Goal: Task Accomplishment & Management: Manage account settings

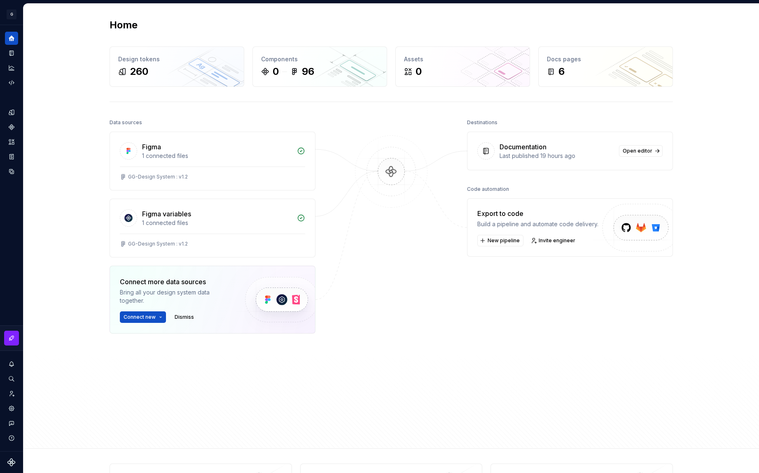
click at [535, 153] on div "Last published 19 hours ago" at bounding box center [556, 156] width 114 height 8
click at [395, 172] on img at bounding box center [391, 179] width 80 height 89
click at [485, 149] on icon at bounding box center [485, 151] width 5 height 6
click at [636, 151] on span "Open editor" at bounding box center [637, 151] width 30 height 7
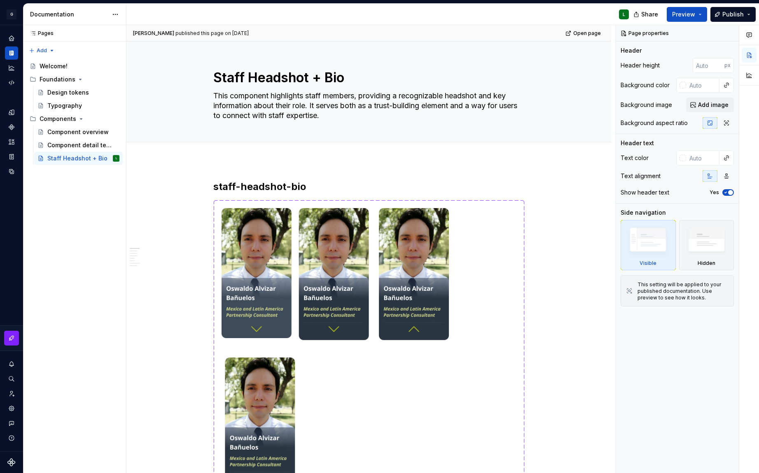
type textarea "*"
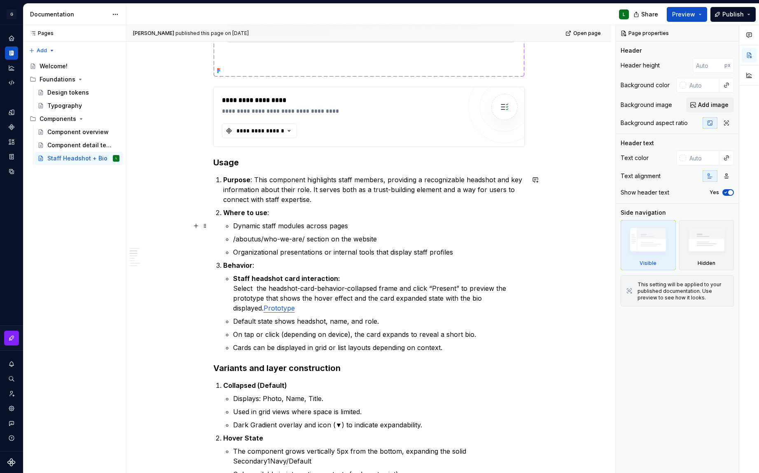
scroll to position [733, 0]
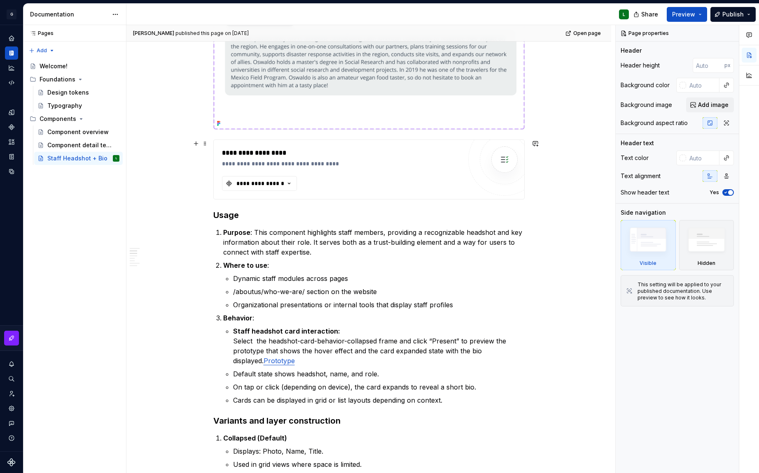
click at [506, 159] on img at bounding box center [504, 159] width 16 height 16
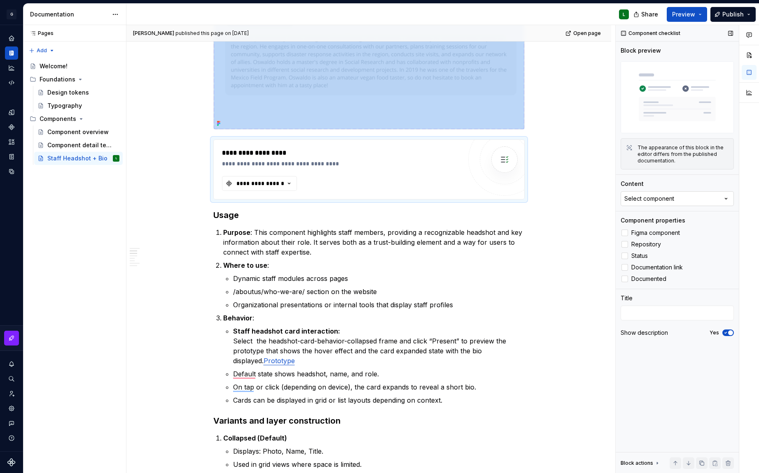
click at [658, 198] on div "Select component" at bounding box center [649, 199] width 50 height 8
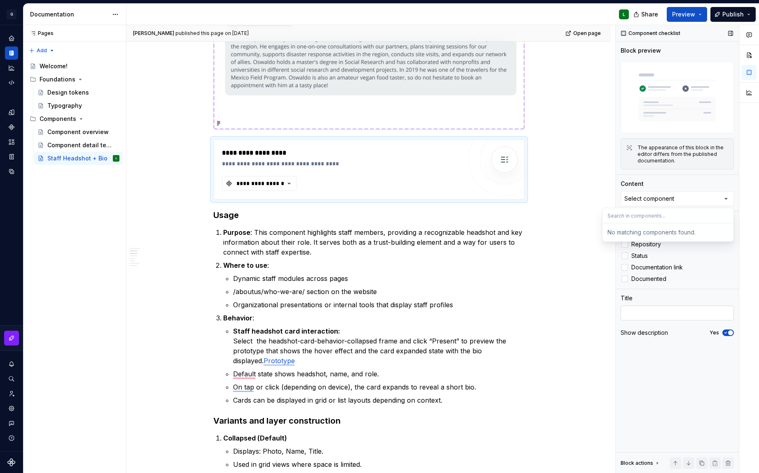
click at [659, 322] on div at bounding box center [676, 314] width 113 height 16
click at [656, 312] on textarea at bounding box center [676, 313] width 113 height 15
click at [656, 312] on textarea "To enrich screen reader interactions, please activate Accessibility in Grammarl…" at bounding box center [676, 313] width 113 height 15
type textarea "y"
type textarea "*"
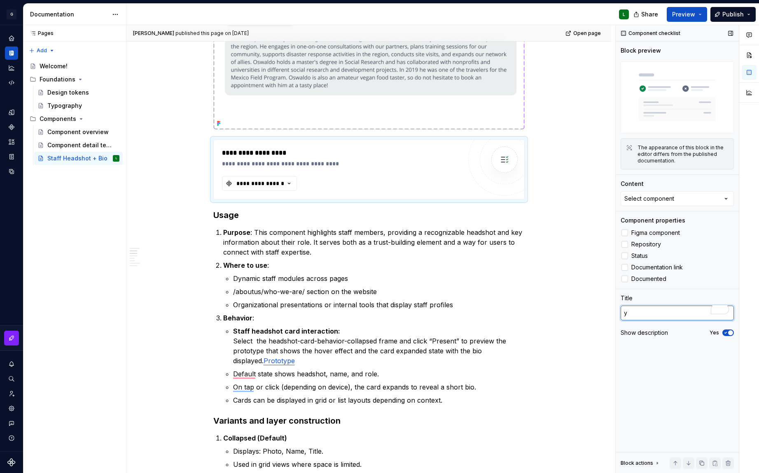
type textarea "yu"
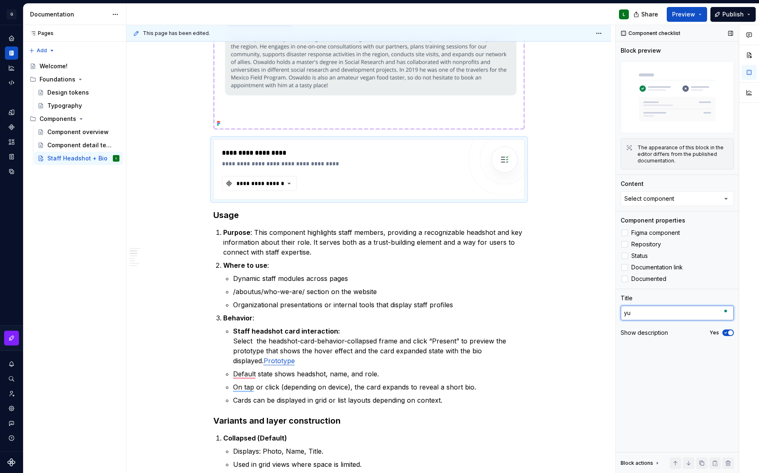
type textarea "*"
type textarea "y"
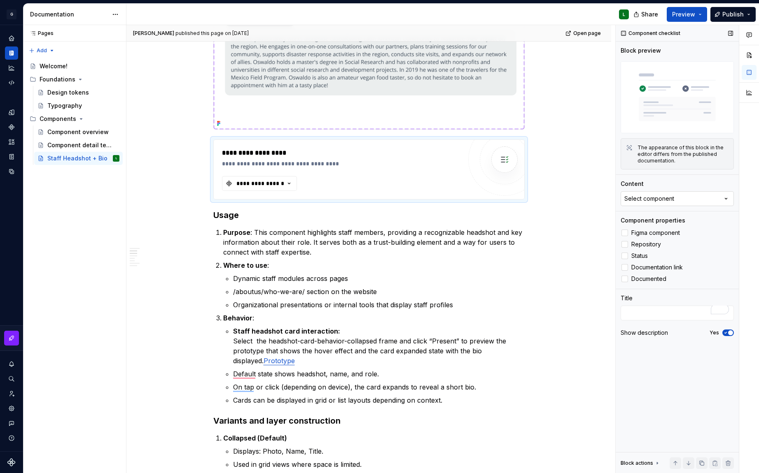
click at [664, 198] on div "Select component" at bounding box center [649, 199] width 50 height 8
click at [12, 123] on div "Components" at bounding box center [11, 127] width 13 height 13
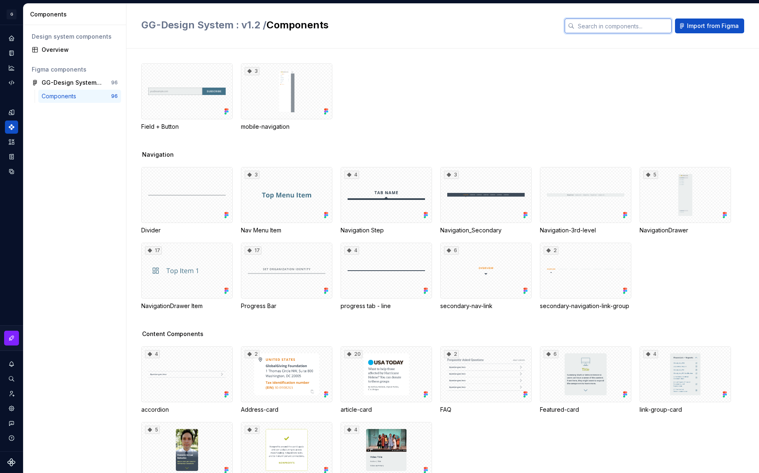
click at [631, 29] on input "text" at bounding box center [622, 26] width 97 height 15
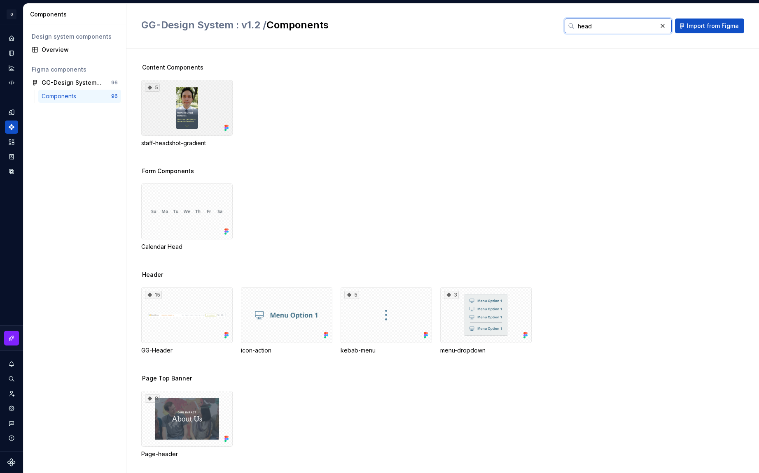
type input "head"
click at [218, 113] on div "5" at bounding box center [186, 108] width 91 height 56
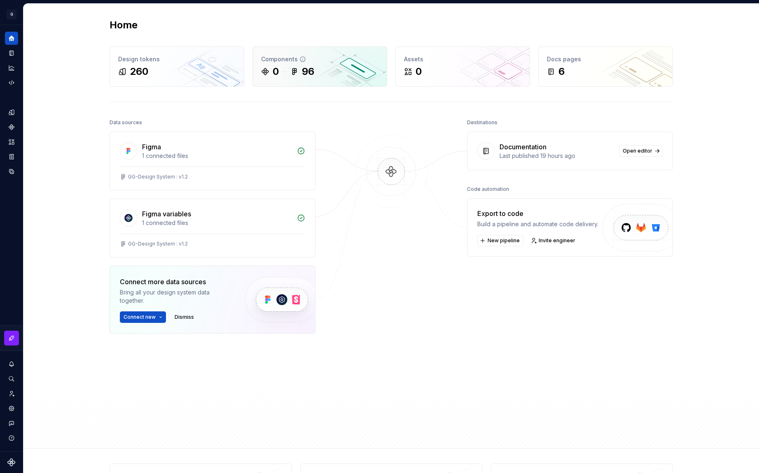
click at [334, 74] on div "0 96" at bounding box center [319, 71] width 117 height 13
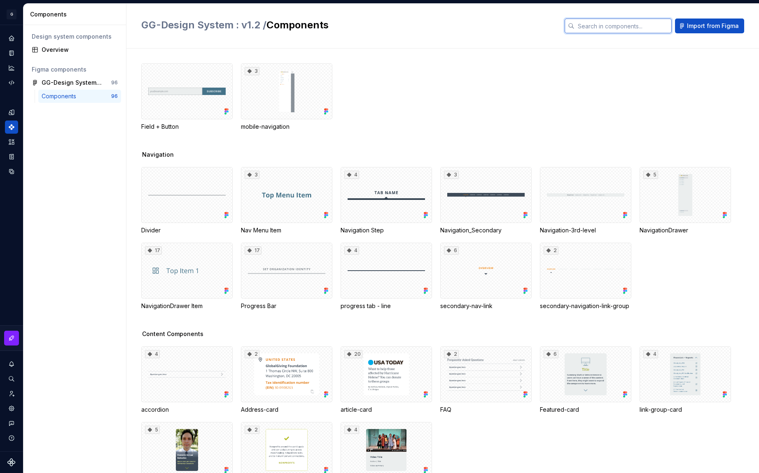
click at [617, 26] on input "text" at bounding box center [622, 26] width 97 height 15
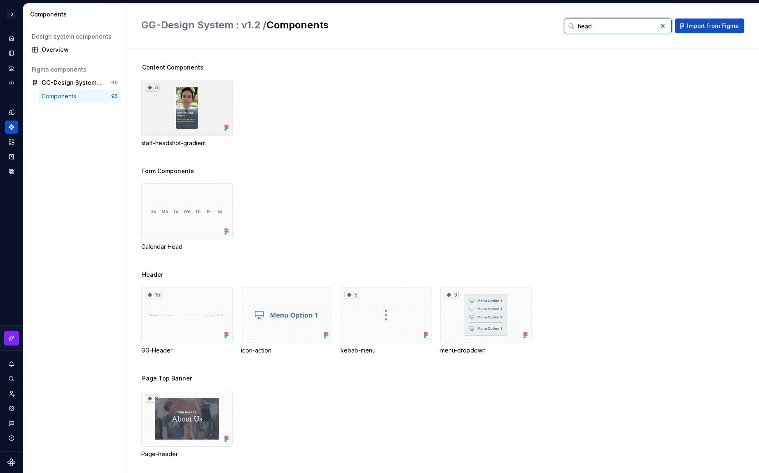
type input "head"
click at [194, 119] on div "5" at bounding box center [186, 108] width 91 height 56
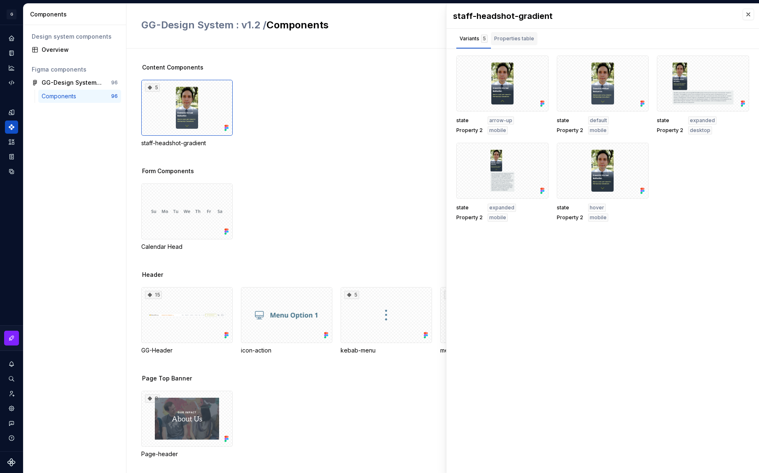
click at [526, 39] on div "Properties table" at bounding box center [514, 39] width 40 height 8
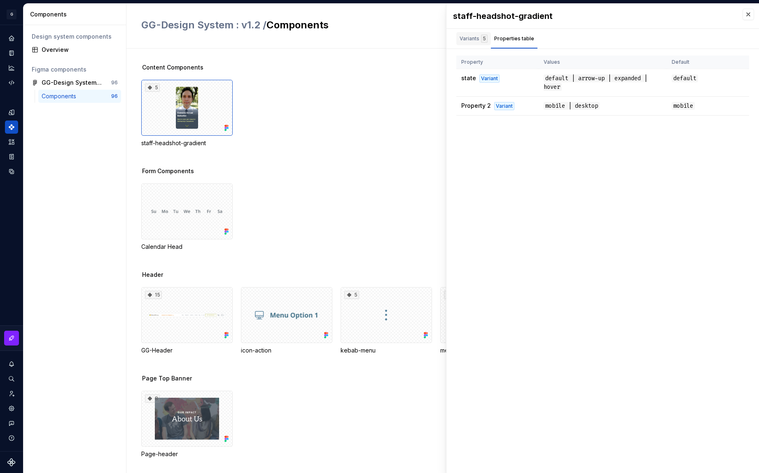
click at [472, 40] on div "Variants 5" at bounding box center [473, 39] width 28 height 8
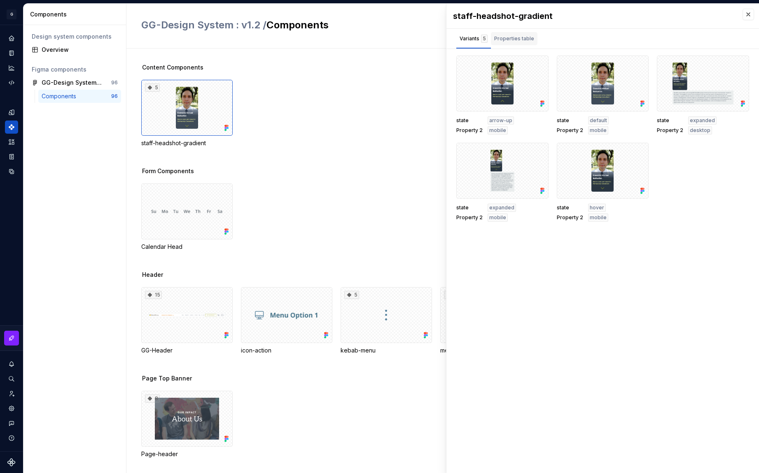
click at [525, 44] on div "Properties table" at bounding box center [514, 38] width 47 height 13
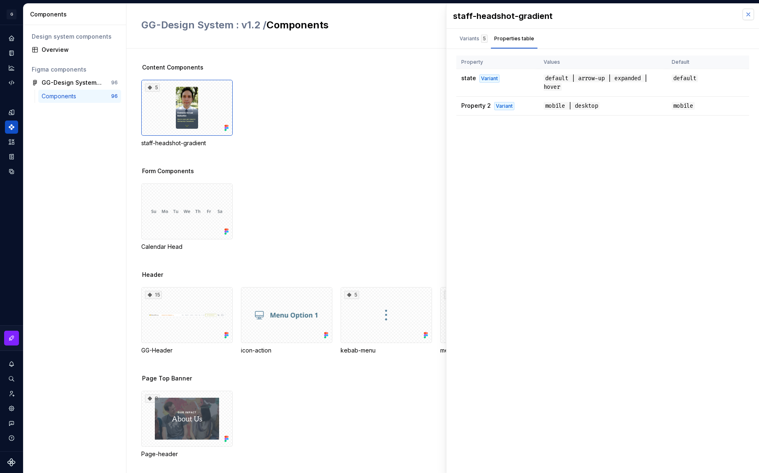
click at [746, 14] on button "button" at bounding box center [748, 15] width 12 height 12
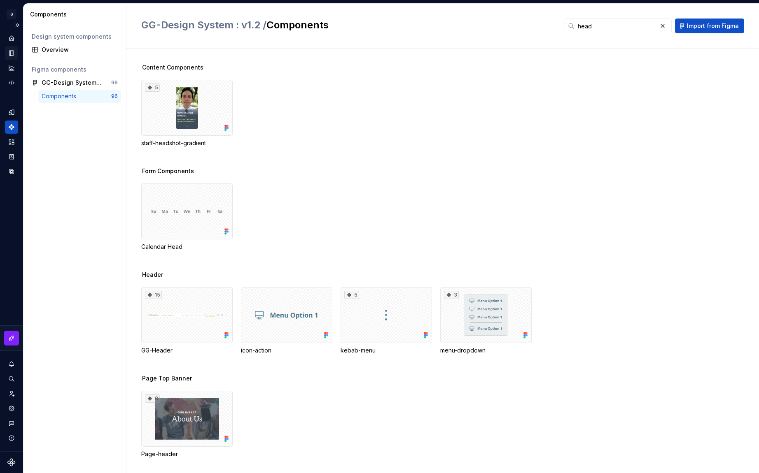
click at [13, 56] on icon "Documentation" at bounding box center [11, 53] width 4 height 5
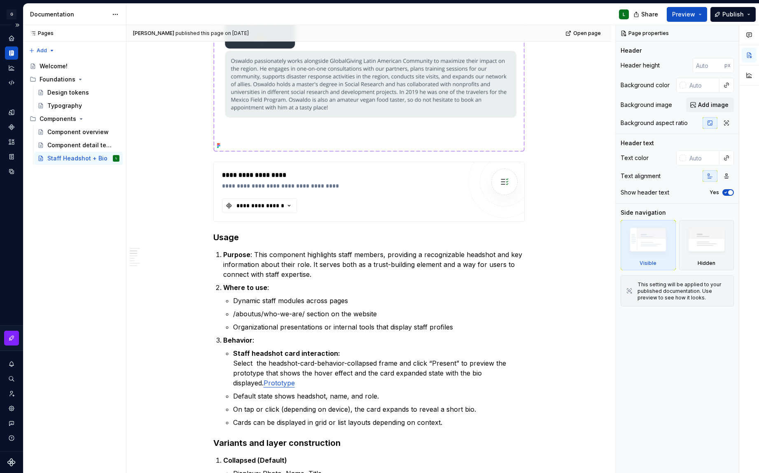
scroll to position [806, 0]
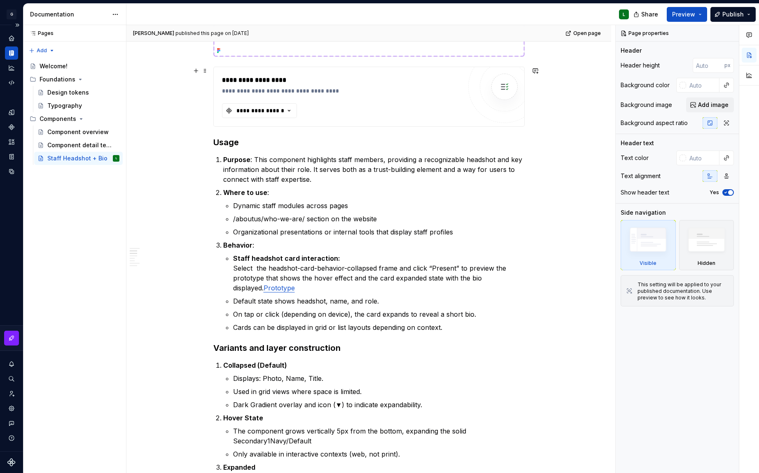
click at [496, 84] on img at bounding box center [504, 87] width 16 height 16
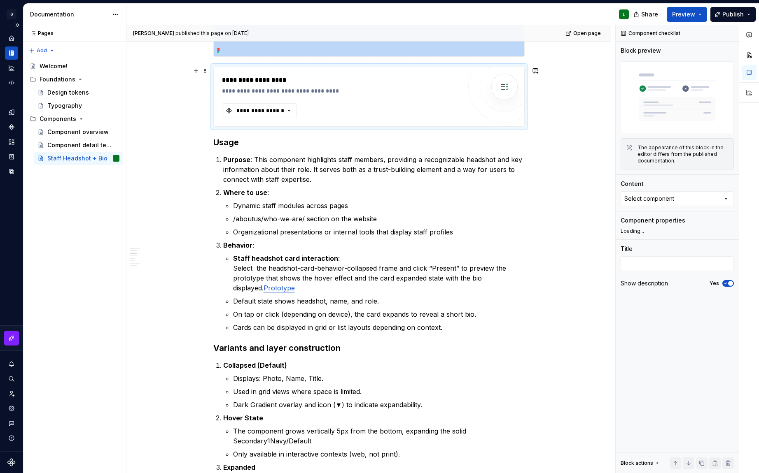
type textarea "*"
click at [680, 93] on img at bounding box center [676, 97] width 113 height 72
click at [679, 86] on img at bounding box center [676, 97] width 113 height 72
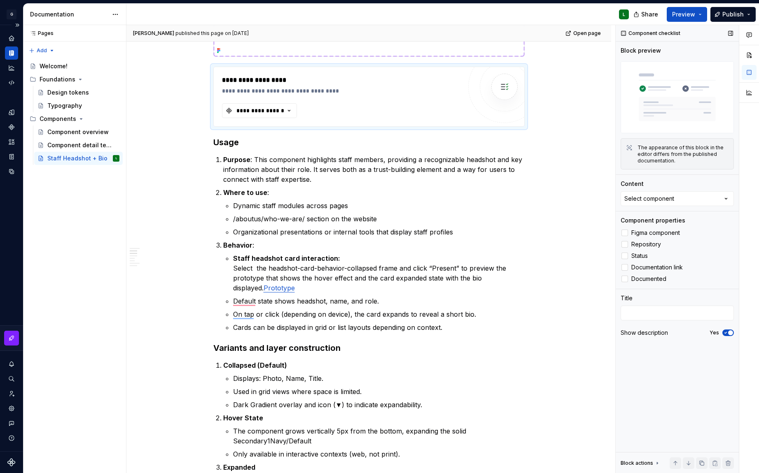
click at [672, 151] on div "The appearance of this block in the editor differs from the published documenta…" at bounding box center [682, 154] width 91 height 20
click at [686, 198] on button "Select component" at bounding box center [676, 198] width 113 height 15
type input "headshot"
click at [696, 406] on div "Component checklist Block preview The appearance of this block in the editor di…" at bounding box center [676, 249] width 123 height 449
click at [657, 464] on icon at bounding box center [657, 464] width 1 height 2
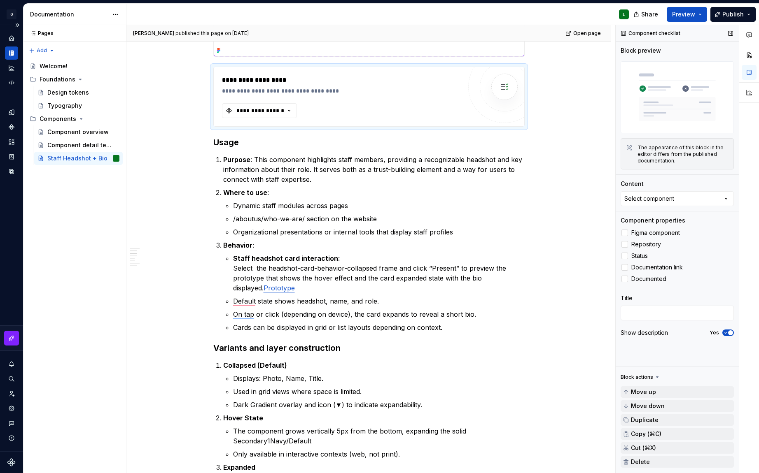
click at [654, 375] on icon at bounding box center [657, 377] width 7 height 7
click at [680, 200] on button "Select component" at bounding box center [676, 198] width 113 height 15
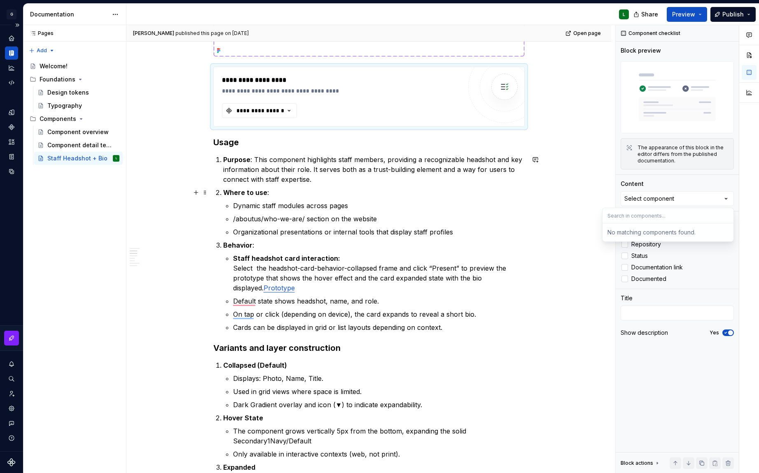
click at [644, 200] on div "Select component" at bounding box center [649, 199] width 50 height 8
type input "/h"
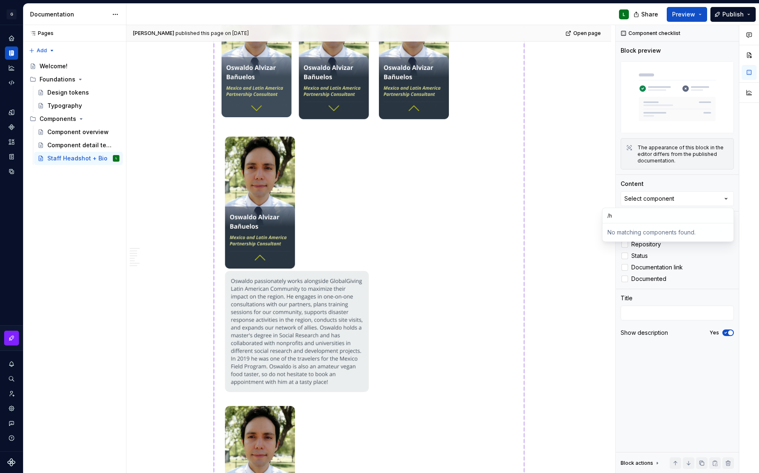
scroll to position [487, 0]
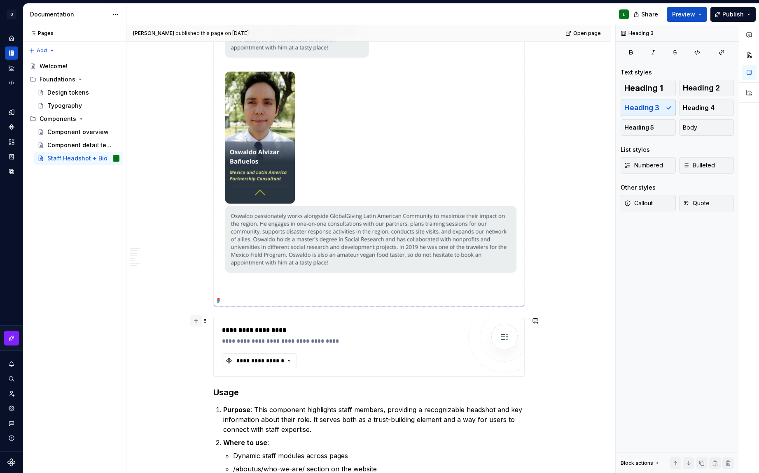
click at [196, 322] on button "button" at bounding box center [196, 321] width 12 height 12
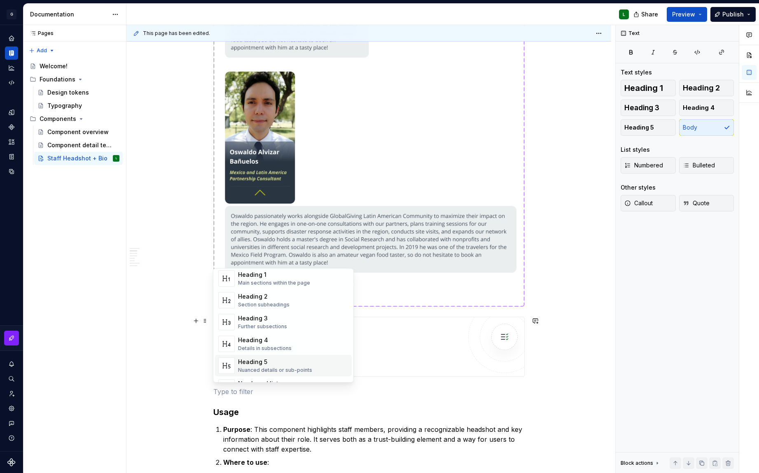
type textarea "*"
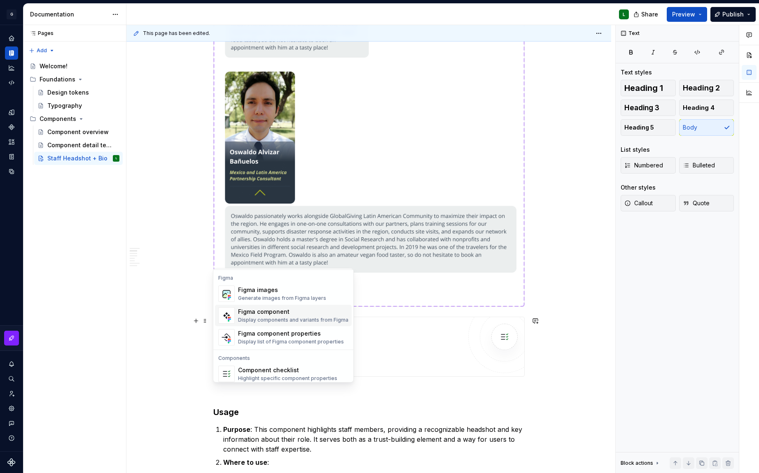
click at [289, 312] on div "Figma component" at bounding box center [293, 312] width 110 height 8
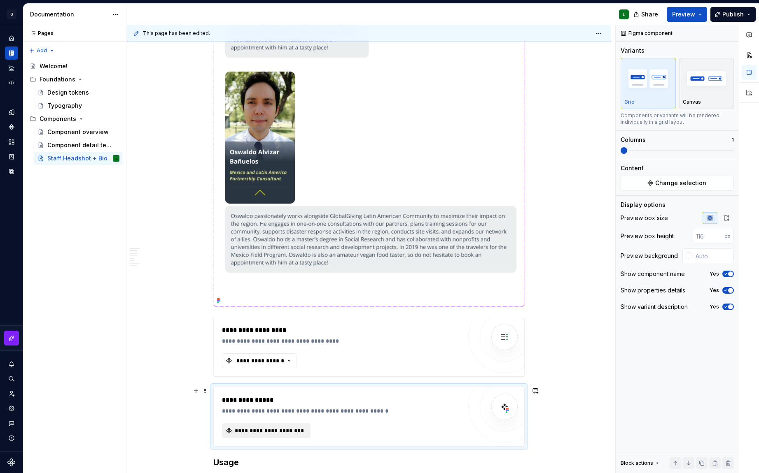
click at [286, 429] on span "**********" at bounding box center [270, 431] width 72 height 8
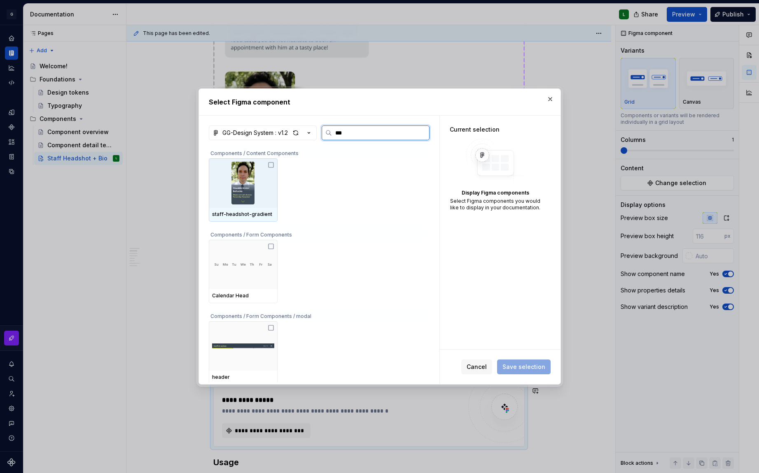
type input "****"
click at [270, 166] on icon at bounding box center [271, 165] width 7 height 7
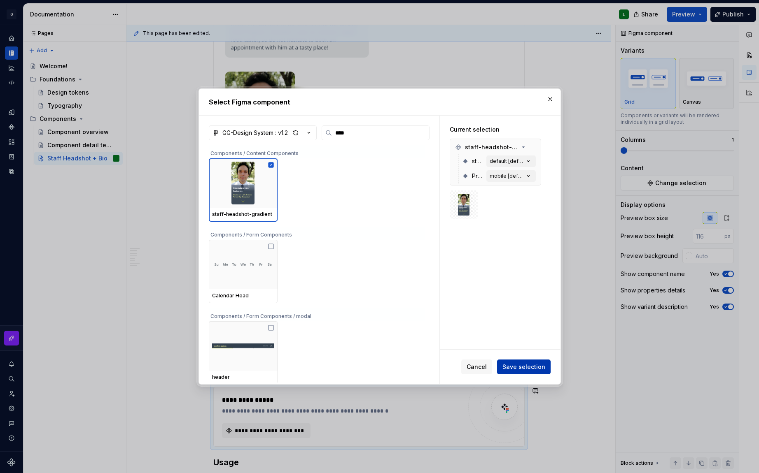
click at [541, 369] on span "Save selection" at bounding box center [523, 367] width 43 height 8
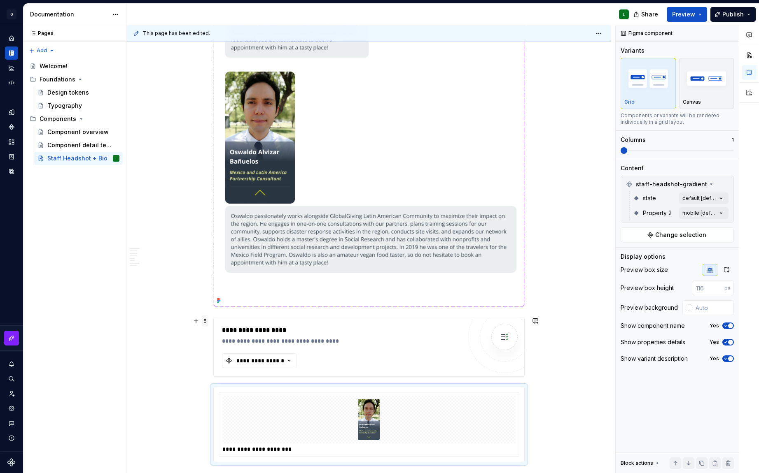
click at [204, 323] on span at bounding box center [205, 321] width 7 height 12
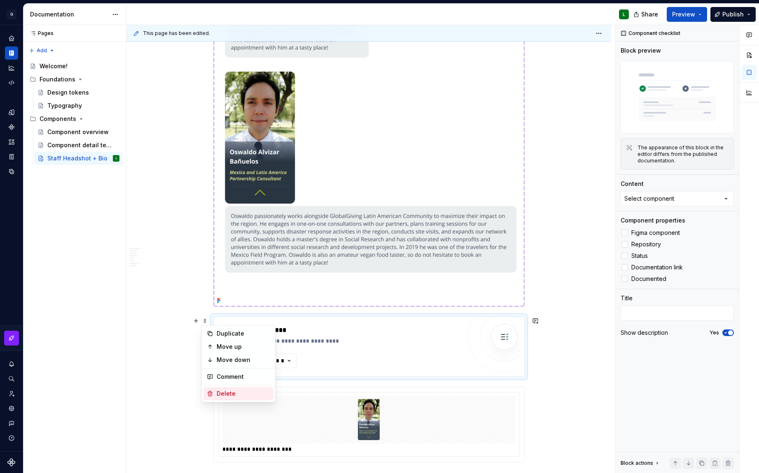
click at [241, 391] on div "Delete" at bounding box center [244, 394] width 54 height 8
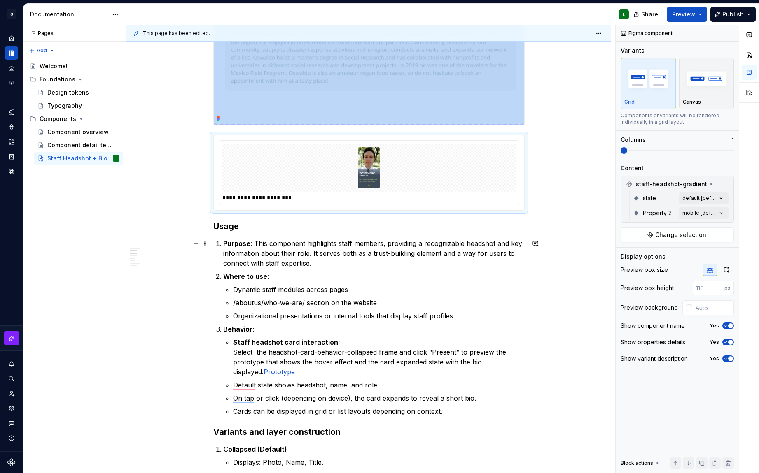
scroll to position [739, 0]
click at [732, 14] on span "Publish" at bounding box center [732, 14] width 21 height 8
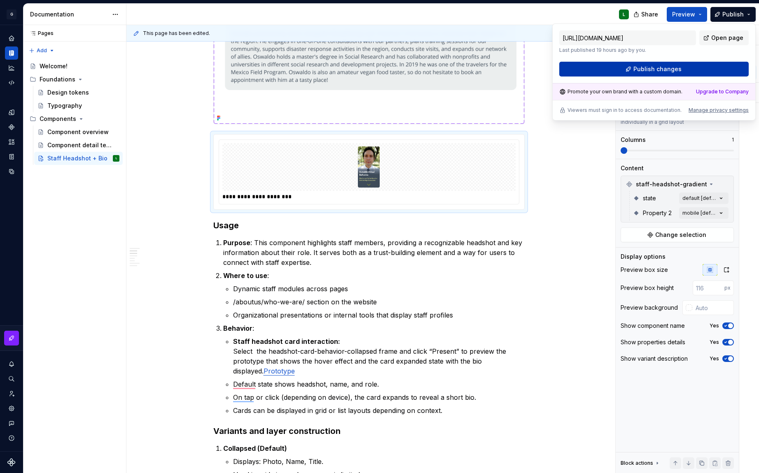
click at [684, 72] on button "Publish changes" at bounding box center [653, 69] width 189 height 15
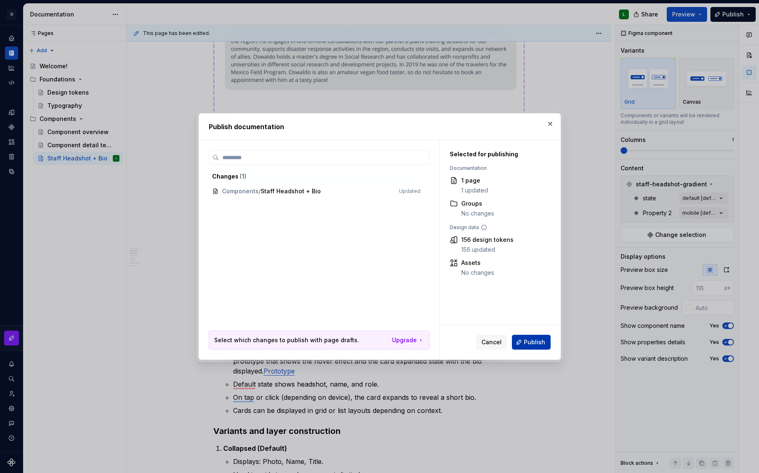
click at [531, 337] on button "Publish" at bounding box center [531, 342] width 39 height 15
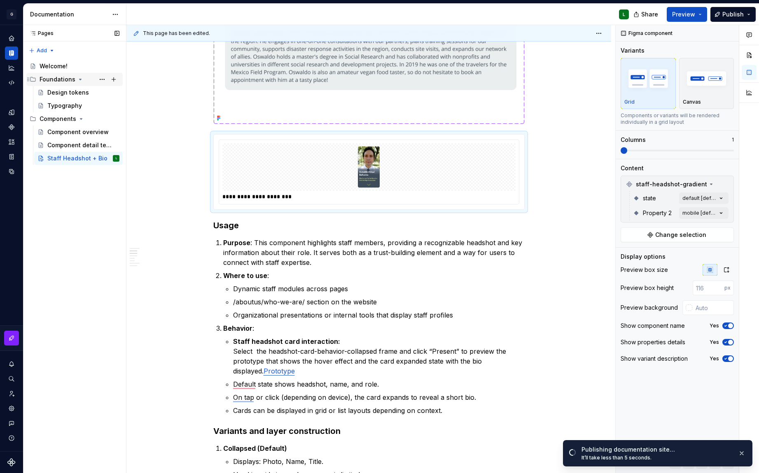
scroll to position [737, 0]
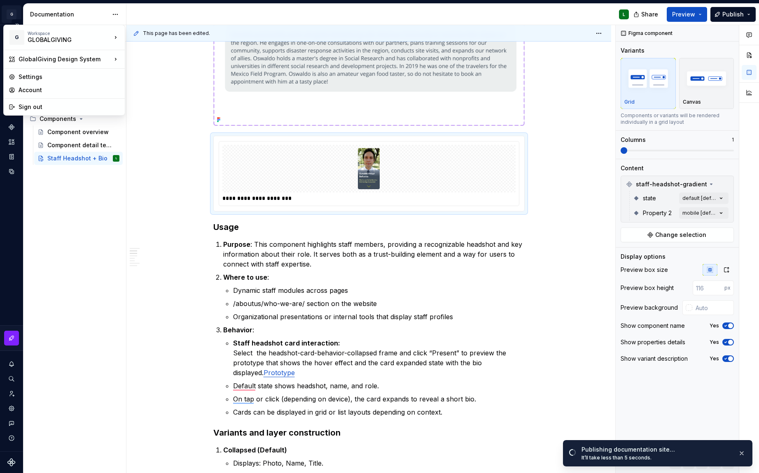
click at [13, 11] on html "G GlobalGiving Design System L Design system data Documentation L Share Preview…" at bounding box center [379, 236] width 759 height 473
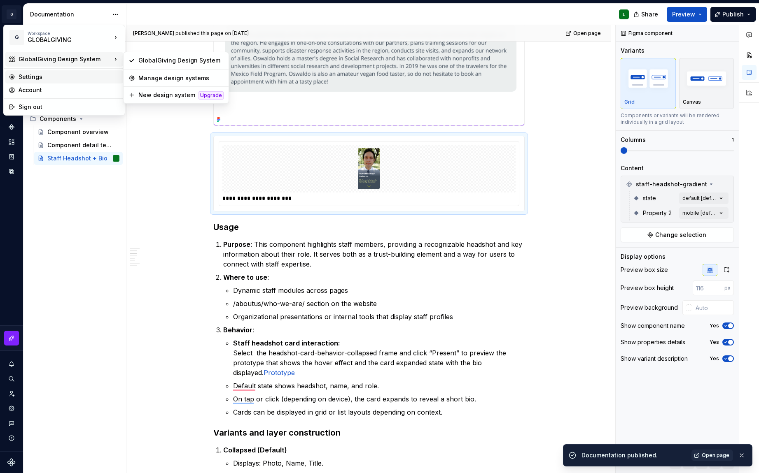
type textarea "*"
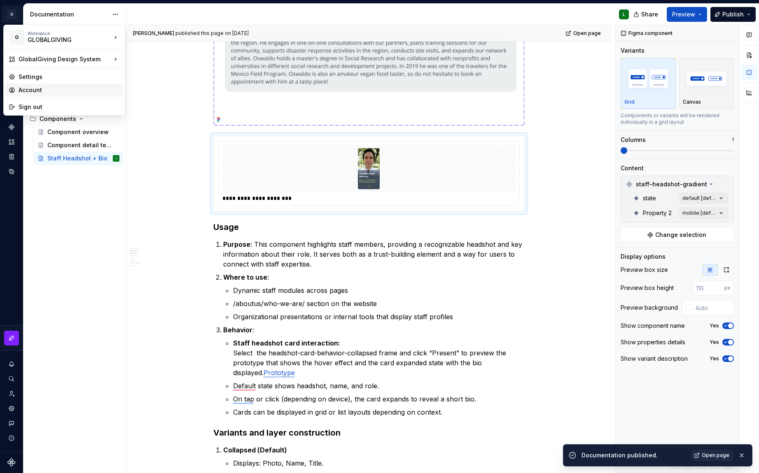
click at [45, 92] on div "Account" at bounding box center [69, 90] width 101 height 8
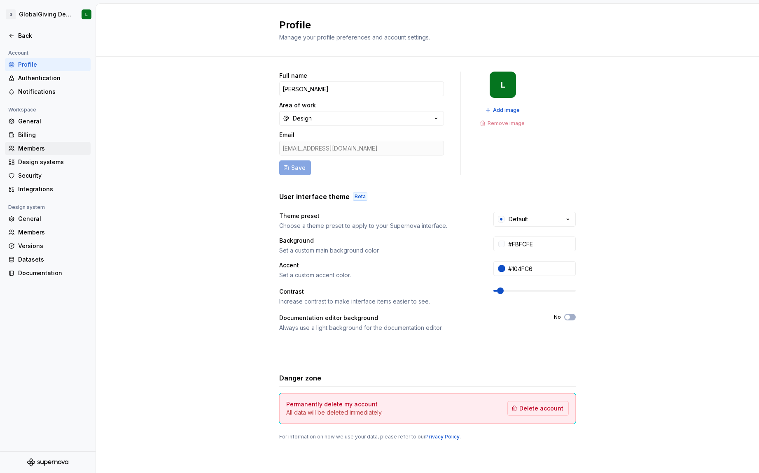
click at [36, 151] on div "Members" at bounding box center [52, 148] width 69 height 8
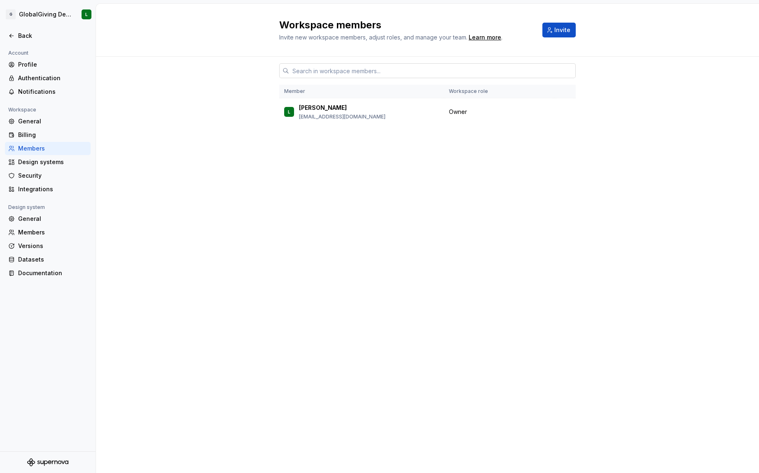
click at [338, 69] on input "text" at bounding box center [432, 70] width 287 height 15
click at [586, 207] on div "Member Workspace role L Lizette lhechavarria@globalgiving.org Owner" at bounding box center [427, 265] width 663 height 417
click at [563, 25] on button "Invite" at bounding box center [558, 30] width 33 height 15
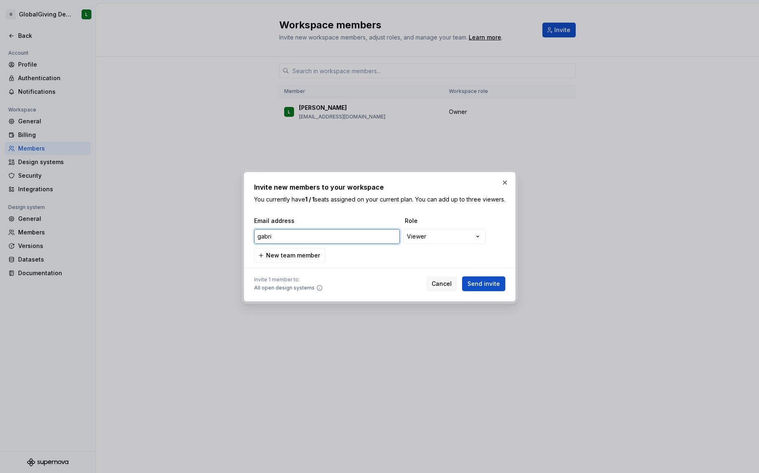
drag, startPoint x: 219, startPoint y: 232, endPoint x: 214, endPoint y: 232, distance: 5.0
click at [214, 232] on div "**********" at bounding box center [379, 236] width 759 height 473
paste input "brown@globalgiving.org"
type input "gbrown@globalgiving.org"
click at [460, 243] on div "**********" at bounding box center [379, 236] width 759 height 473
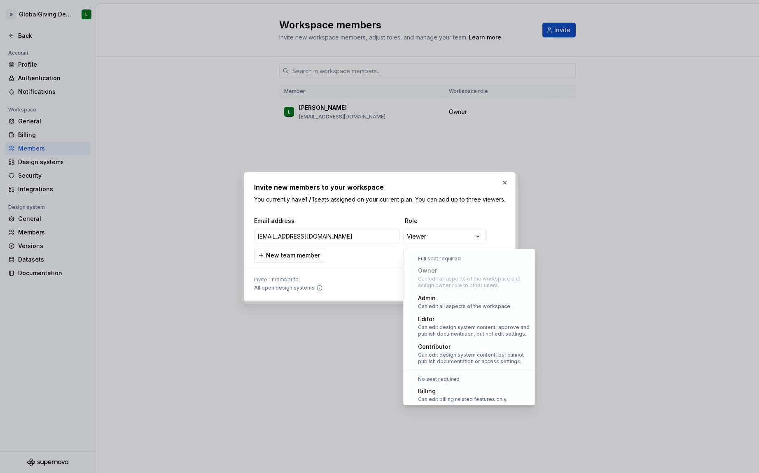
select select "**********"
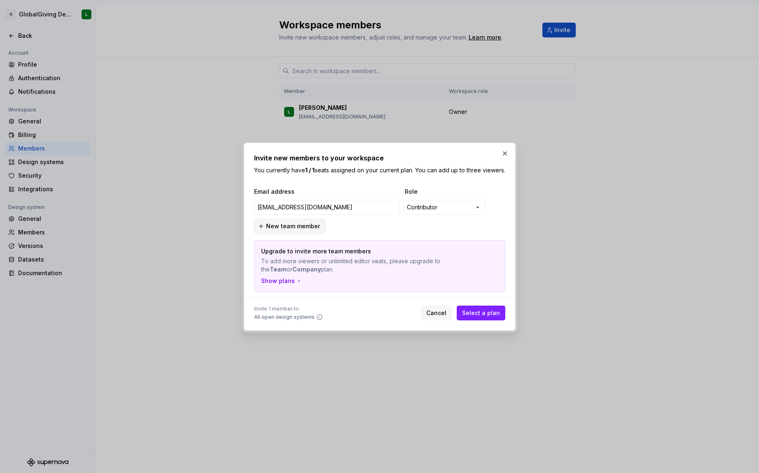
click at [311, 231] on span "New team member" at bounding box center [293, 226] width 54 height 8
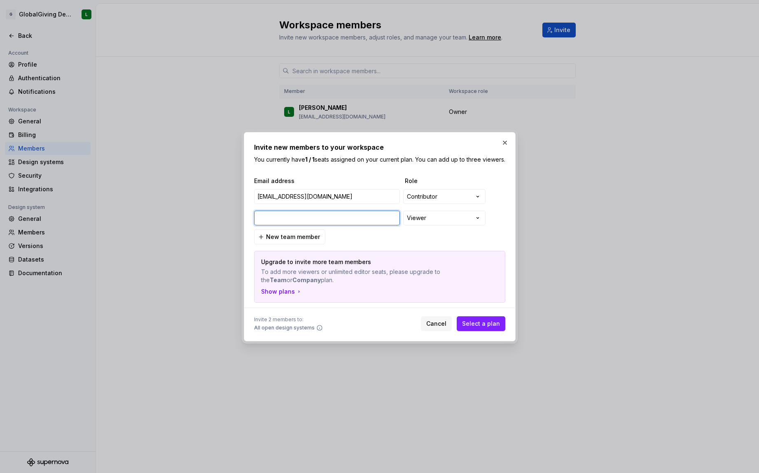
paste input "jpizzurro@globalgiving.org"
type input "jpizzurro@globalgiving.org"
click at [444, 227] on div "**********" at bounding box center [379, 236] width 759 height 473
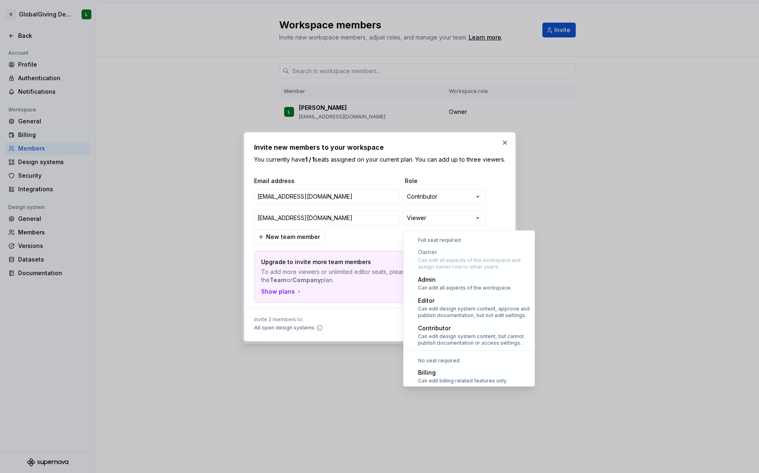
select select "*****"
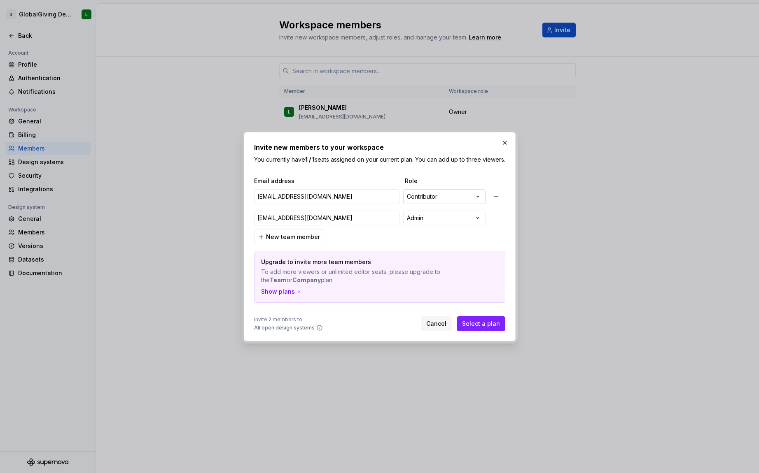
click at [455, 198] on div "**********" at bounding box center [379, 236] width 759 height 473
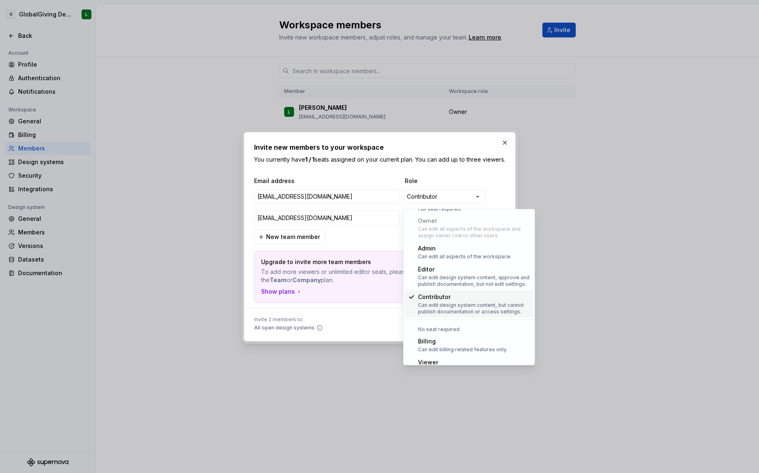
scroll to position [23, 0]
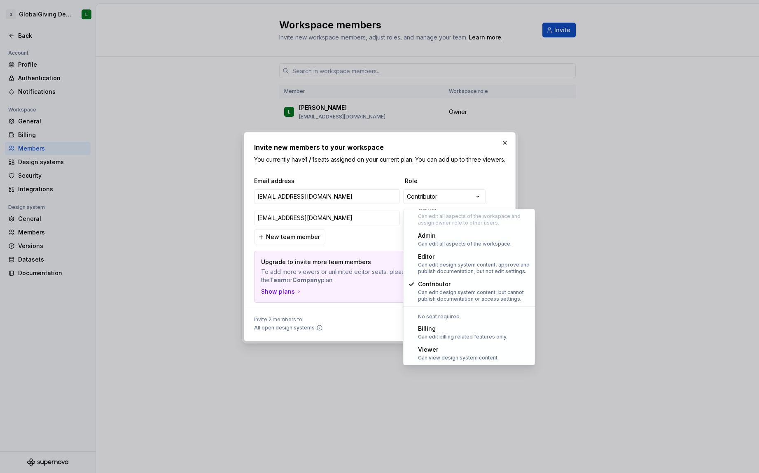
select select "******"
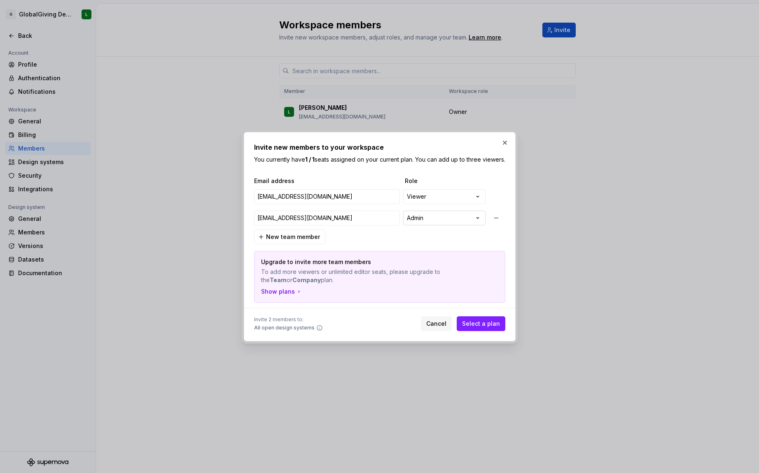
click at [447, 218] on div "**********" at bounding box center [379, 236] width 759 height 473
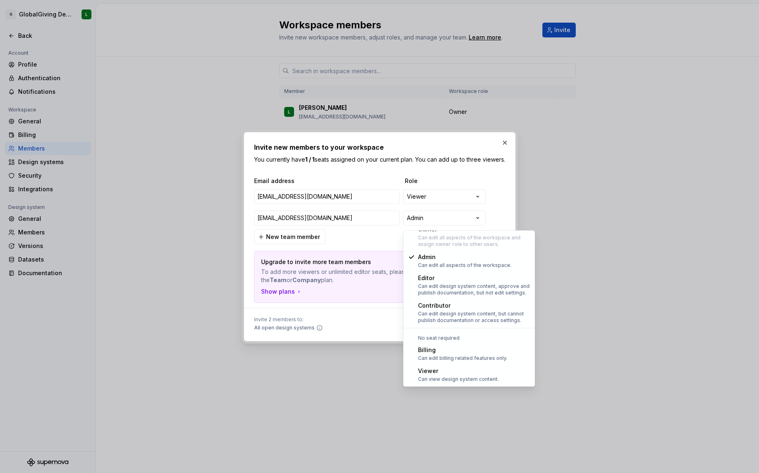
select select "******"
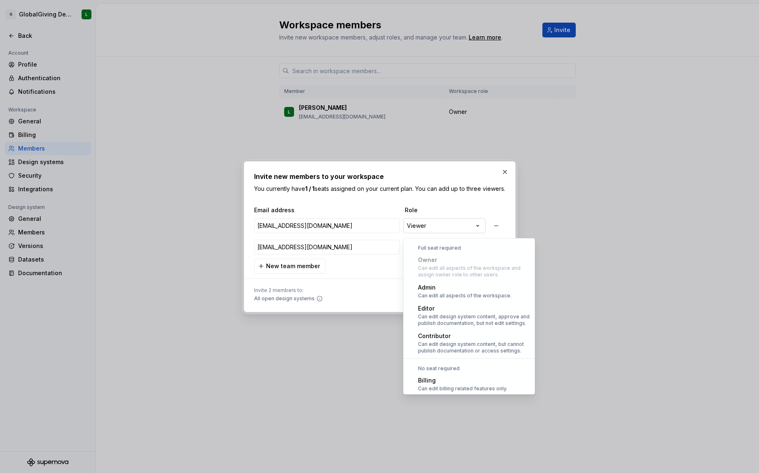
click at [467, 233] on div "**********" at bounding box center [379, 236] width 759 height 473
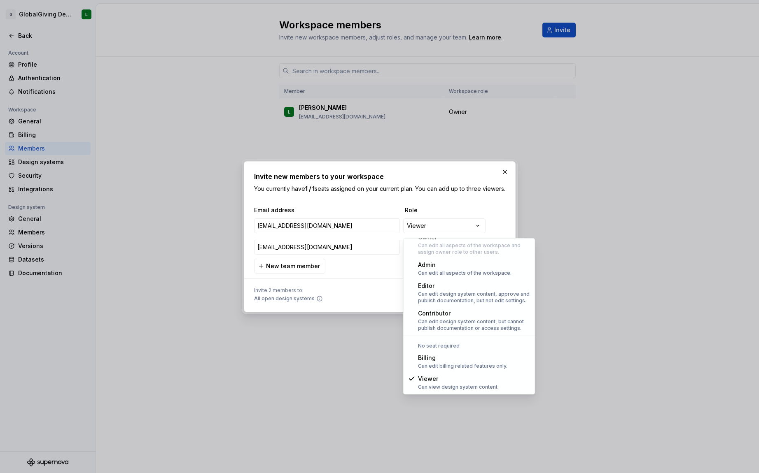
click at [436, 187] on div "**********" at bounding box center [379, 236] width 759 height 473
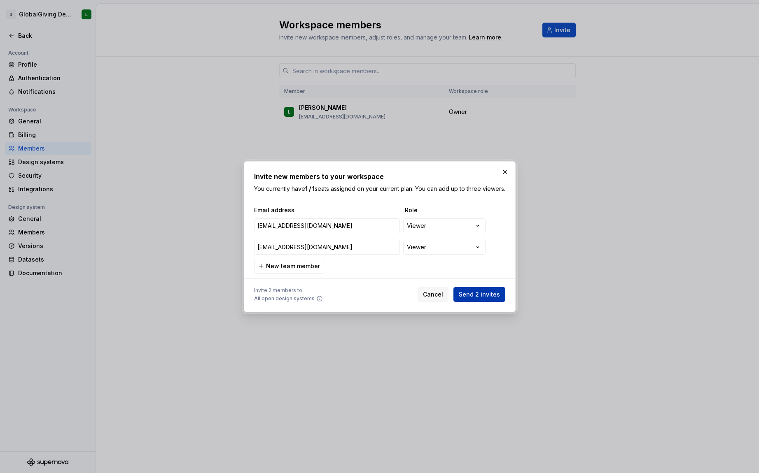
click at [491, 297] on span "Send 2 invites" at bounding box center [479, 295] width 41 height 8
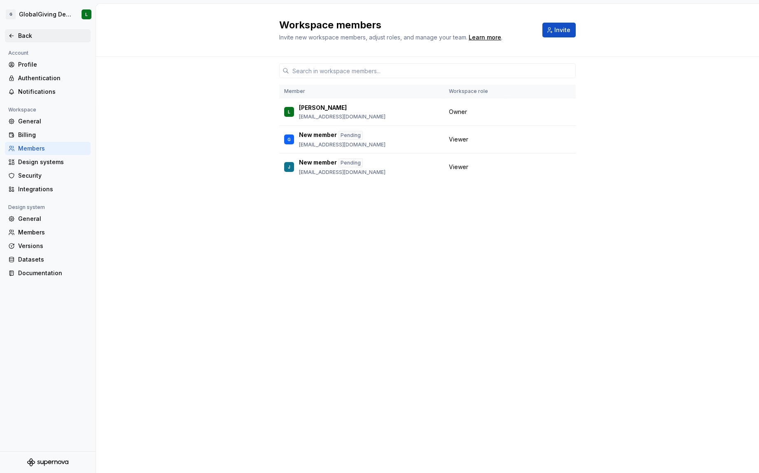
click at [19, 37] on div "Back" at bounding box center [52, 36] width 69 height 8
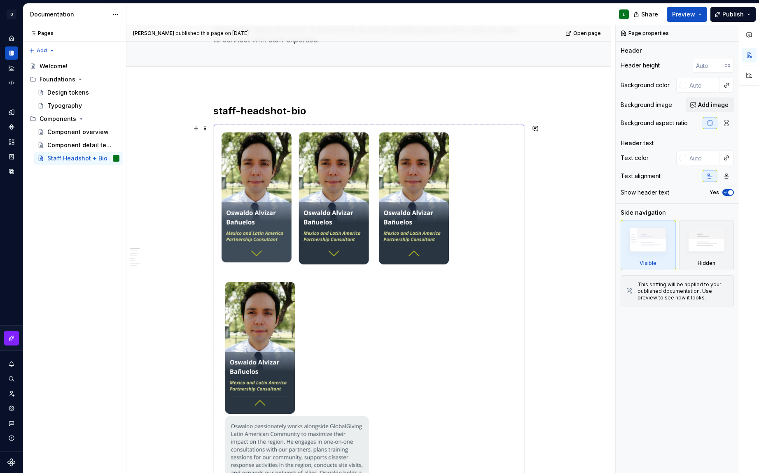
scroll to position [74, 0]
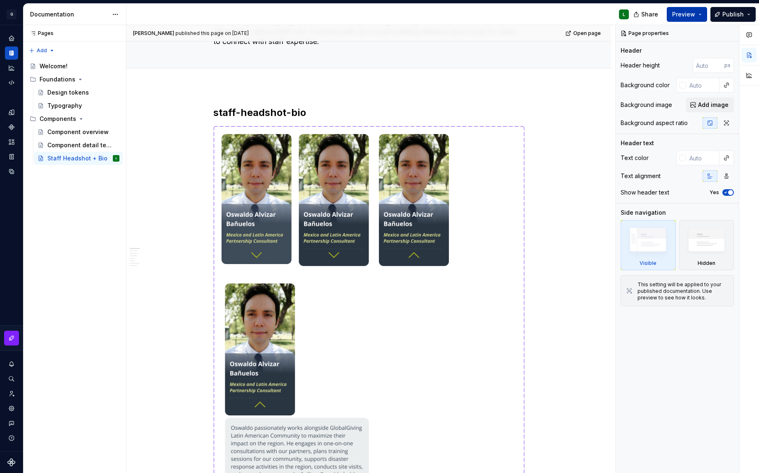
click at [699, 14] on button "Preview" at bounding box center [686, 14] width 40 height 15
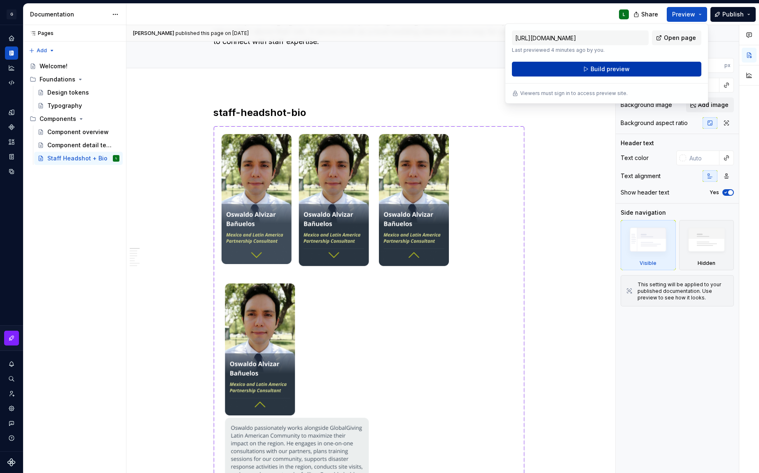
click at [629, 66] on button "Build preview" at bounding box center [606, 69] width 189 height 15
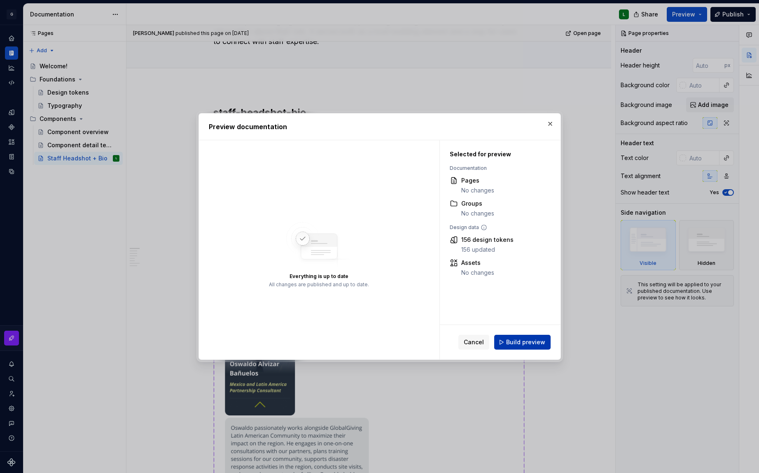
click at [541, 342] on span "Build preview" at bounding box center [525, 342] width 39 height 8
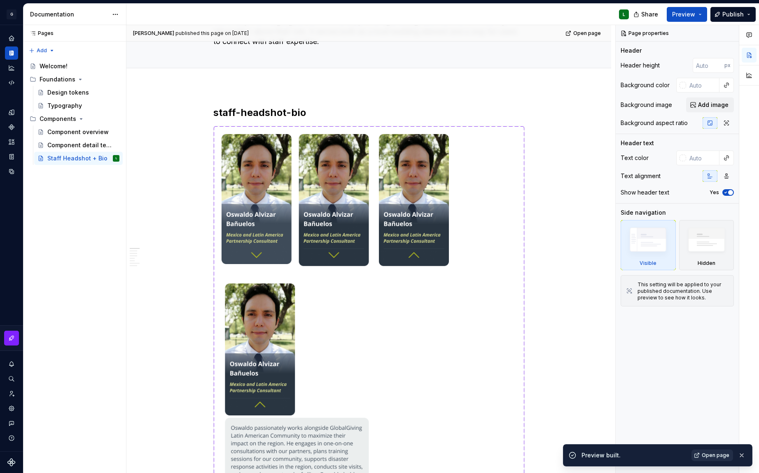
click at [710, 457] on span "Open page" at bounding box center [715, 455] width 28 height 7
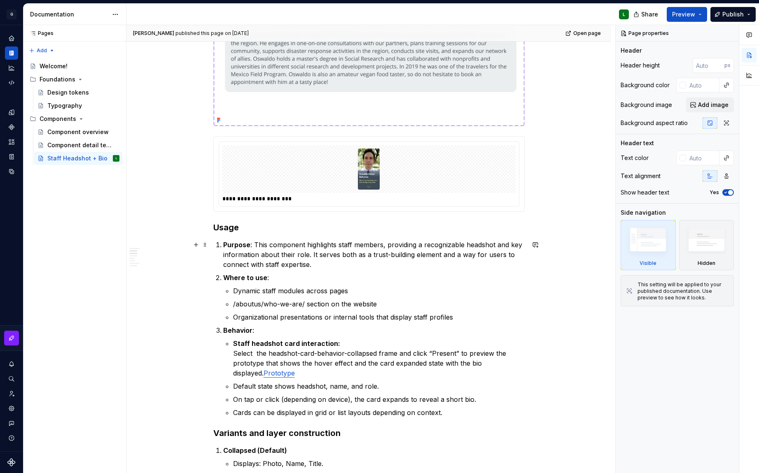
scroll to position [728, 0]
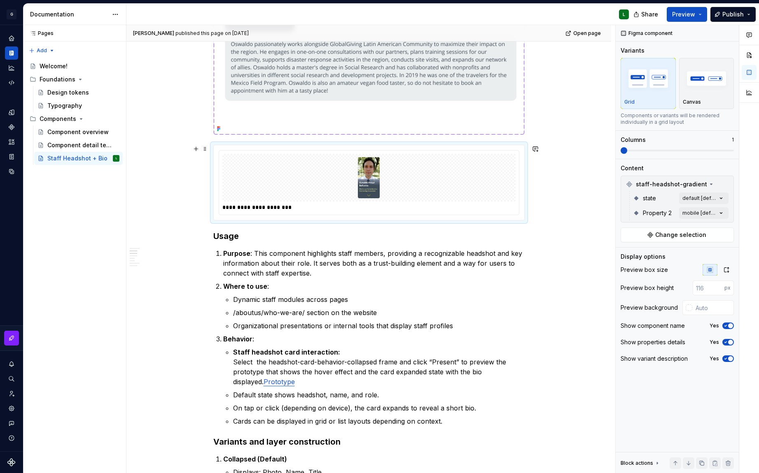
click at [274, 186] on div "To enrich screen reader interactions, please activate Accessibility in Grammarl…" at bounding box center [368, 178] width 293 height 48
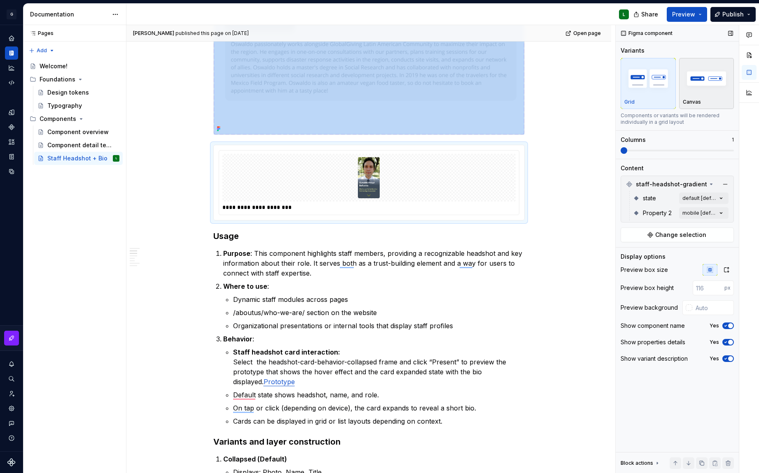
click at [722, 94] on div "button" at bounding box center [707, 79] width 48 height 34
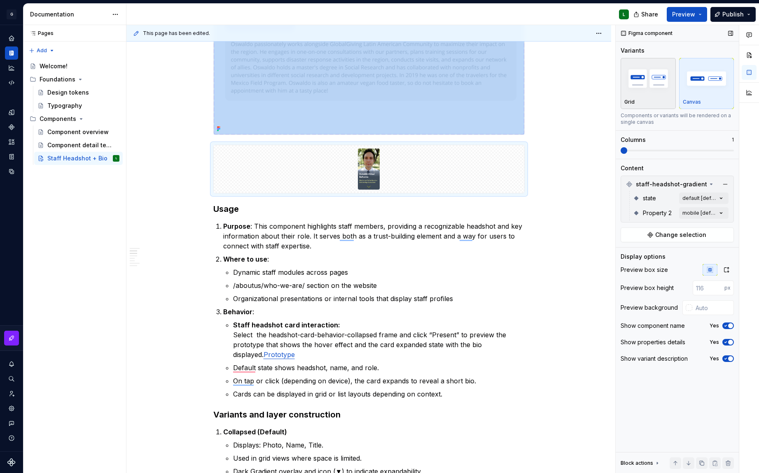
click at [658, 96] on div "Grid" at bounding box center [648, 84] width 48 height 44
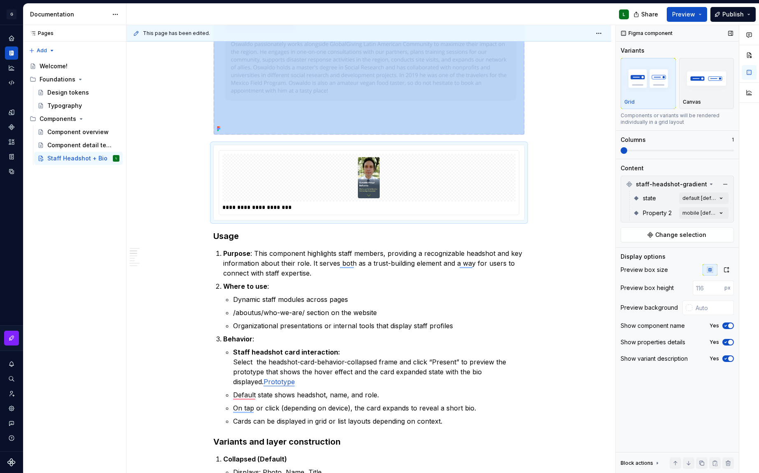
click at [622, 154] on span at bounding box center [623, 150] width 7 height 7
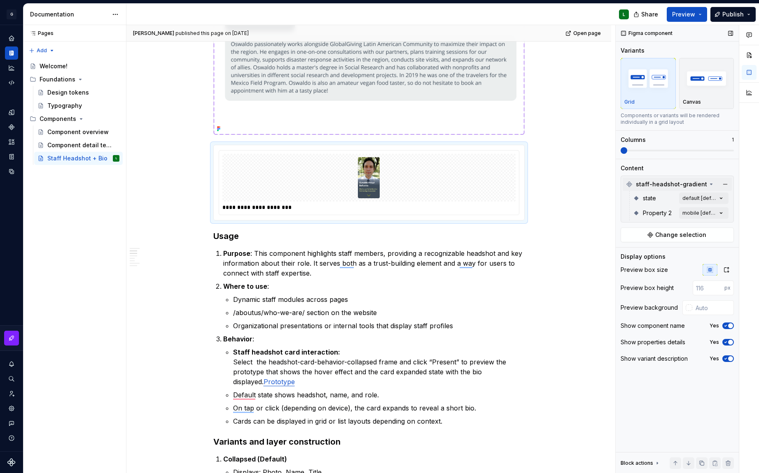
click at [708, 185] on icon at bounding box center [711, 184] width 7 height 7
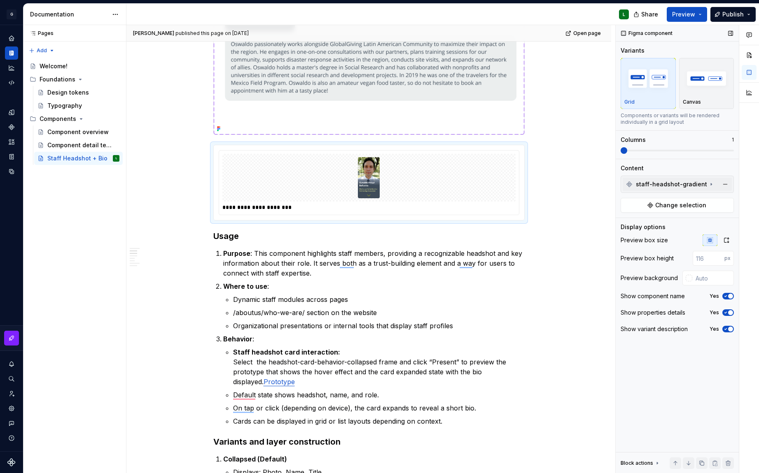
click at [708, 185] on icon at bounding box center [711, 184] width 7 height 7
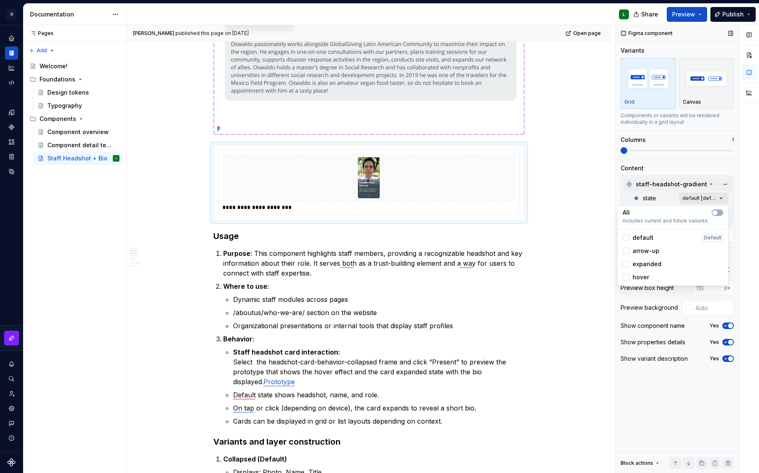
click at [725, 196] on div "Comments Open comments No comments yet Select ‘Comment’ from the block context …" at bounding box center [686, 249] width 143 height 449
click at [719, 212] on button "button" at bounding box center [717, 213] width 12 height 7
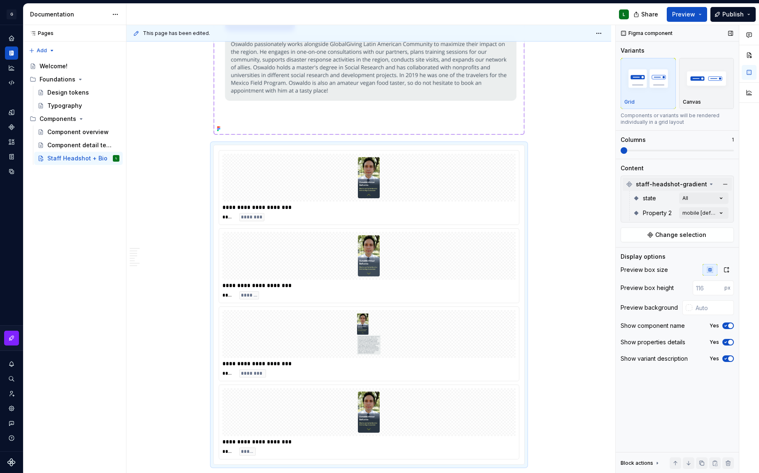
drag, startPoint x: 626, startPoint y: 151, endPoint x: 685, endPoint y: 148, distance: 59.4
click at [685, 148] on div "Comments Open comments No comments yet Select ‘Comment’ from the block context …" at bounding box center [686, 249] width 143 height 449
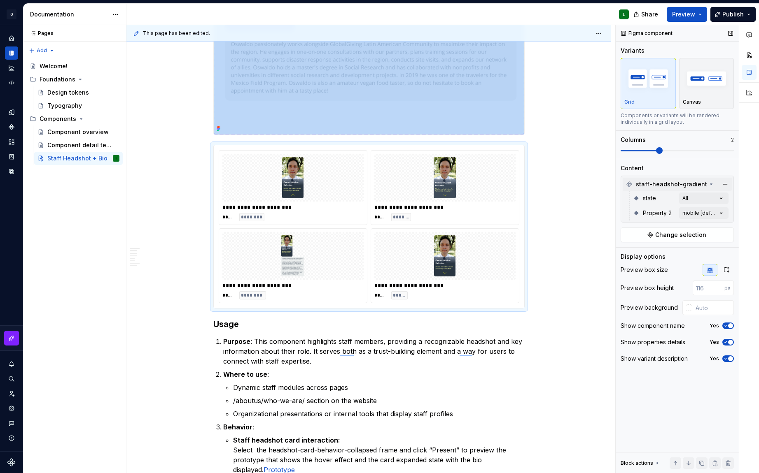
click at [662, 148] on span at bounding box center [659, 150] width 7 height 7
click at [719, 211] on div "Comments Open comments No comments yet Select ‘Comment’ from the block context …" at bounding box center [686, 249] width 143 height 449
click at [720, 228] on 2-switch "button" at bounding box center [717, 227] width 12 height 7
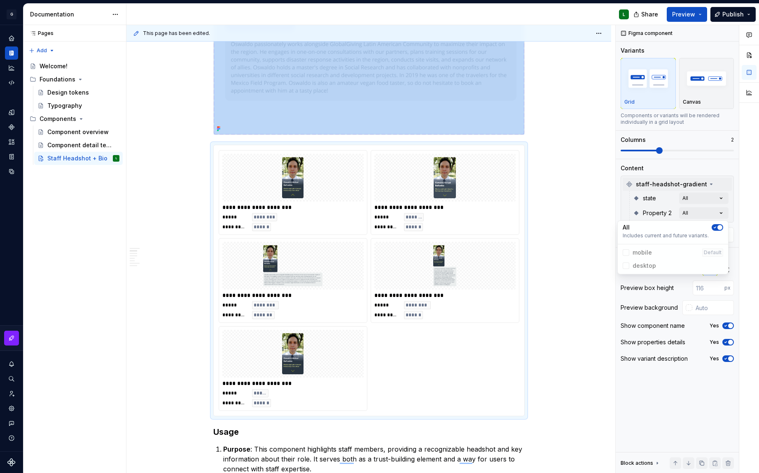
click at [744, 165] on div at bounding box center [749, 249] width 20 height 449
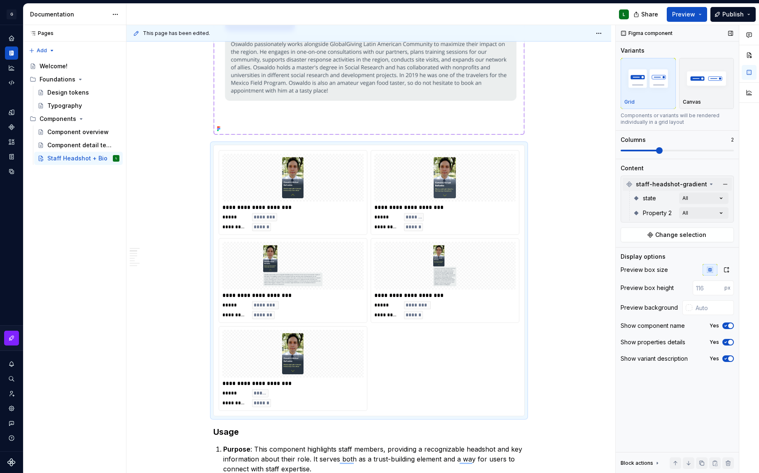
click at [652, 215] on span "Property 2" at bounding box center [657, 213] width 29 height 8
drag, startPoint x: 653, startPoint y: 214, endPoint x: 641, endPoint y: 215, distance: 12.4
click at [641, 215] on div "Property 2 All" at bounding box center [681, 213] width 96 height 15
click at [729, 33] on button "button" at bounding box center [731, 34] width 12 height 12
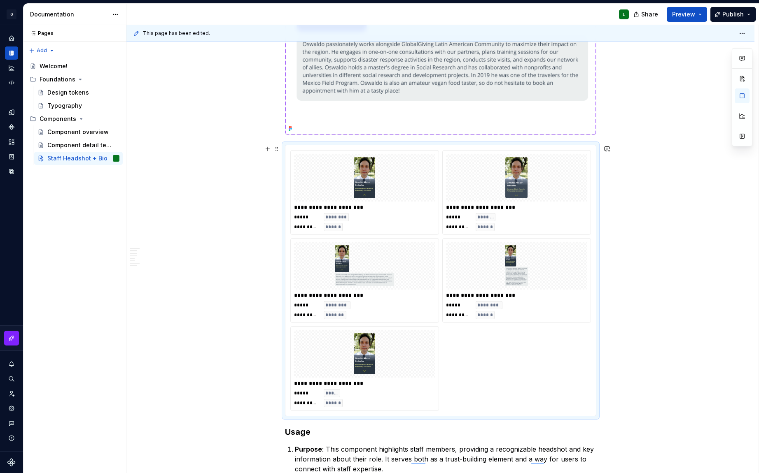
click at [285, 154] on div "**********" at bounding box center [440, 281] width 311 height 272
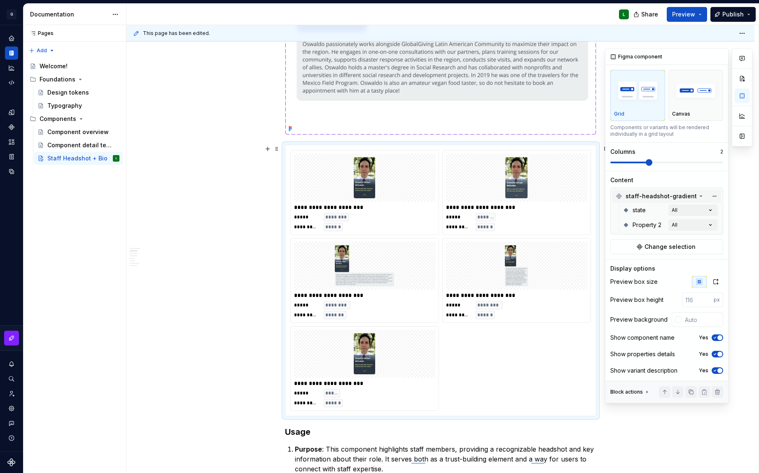
scroll to position [13, 0]
type textarea "*"
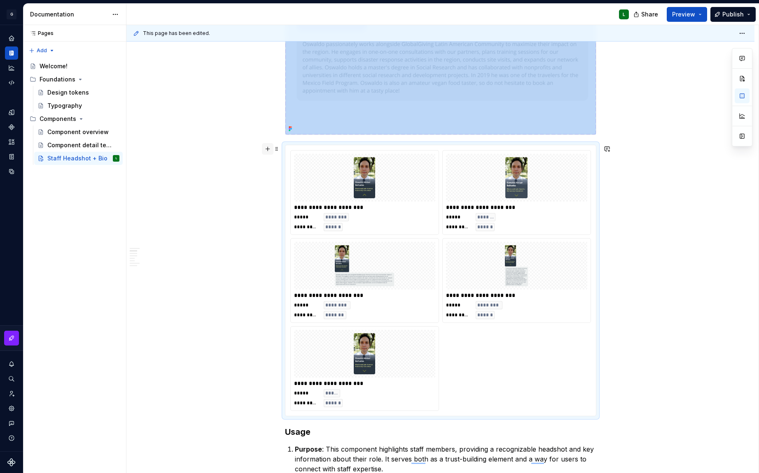
click at [267, 149] on button "button" at bounding box center [268, 149] width 12 height 12
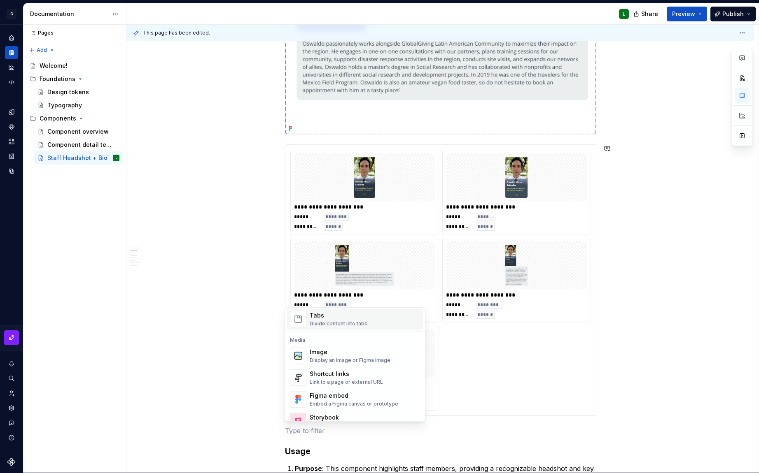
scroll to position [336, 0]
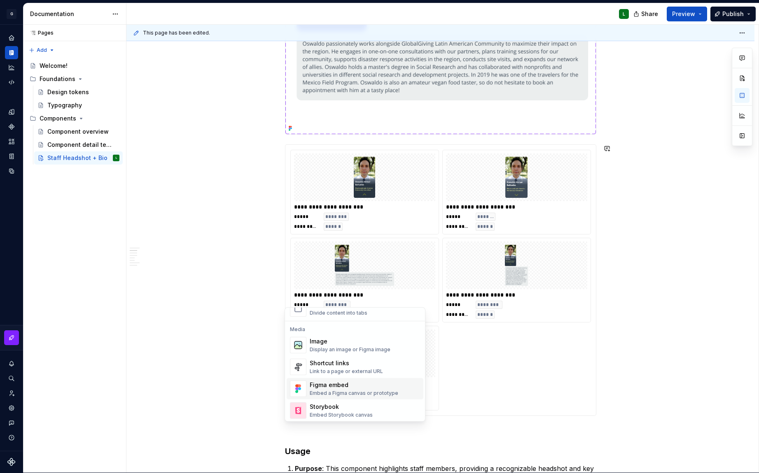
click at [355, 390] on div "Embed a Figma canvas or prototype" at bounding box center [354, 393] width 89 height 7
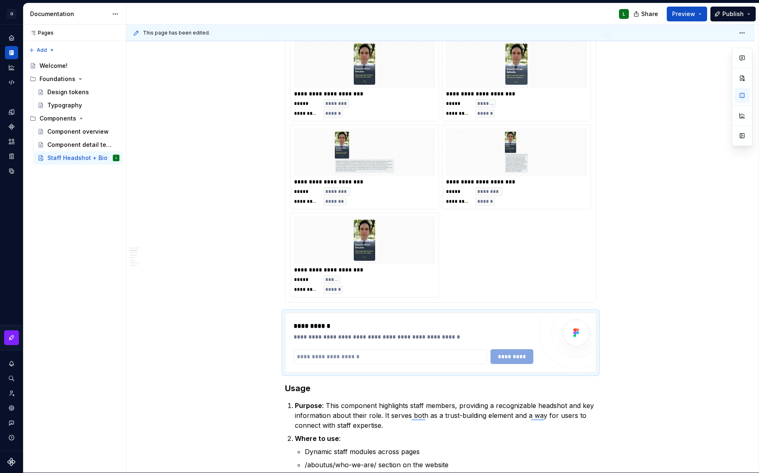
scroll to position [853, 0]
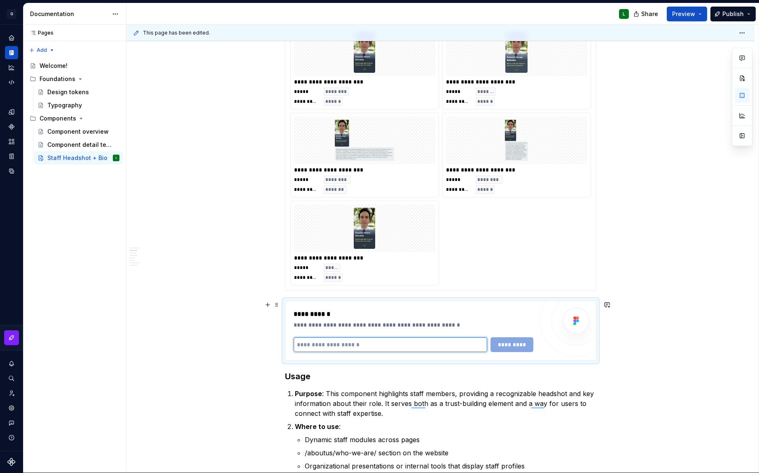
click at [357, 351] on input "To enrich screen reader interactions, please activate Accessibility in Grammarl…" at bounding box center [390, 345] width 193 height 15
drag, startPoint x: 362, startPoint y: 345, endPoint x: 263, endPoint y: 331, distance: 100.2
paste input "**********"
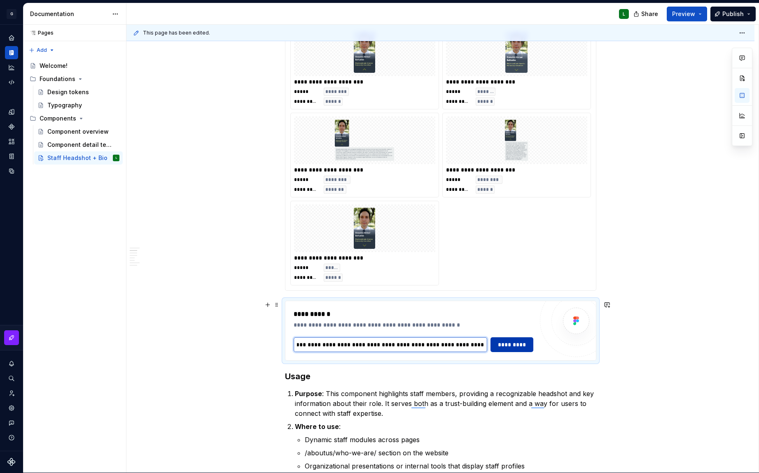
type input "**********"
click at [508, 345] on span "*********" at bounding box center [512, 345] width 32 height 8
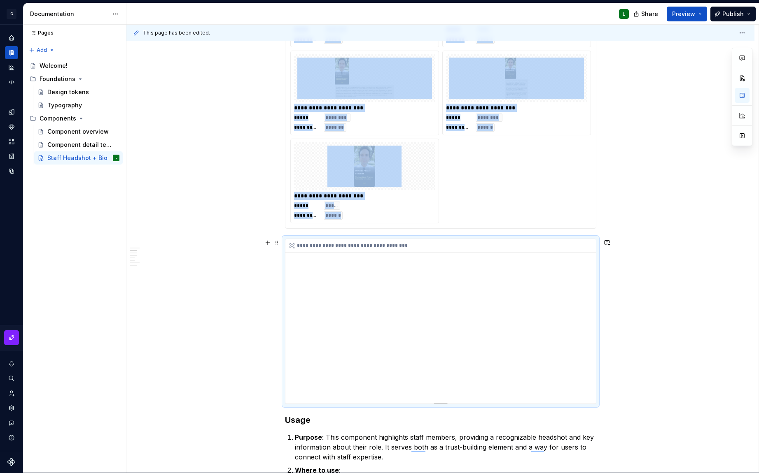
scroll to position [915, 0]
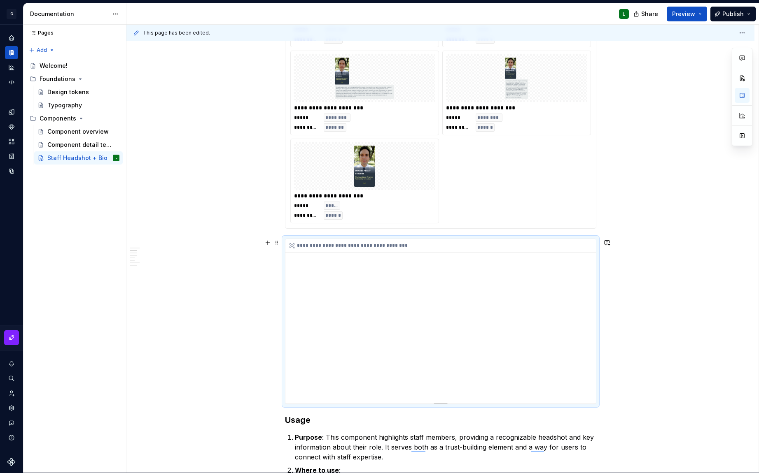
click at [585, 359] on div "**********" at bounding box center [440, 321] width 310 height 165
click at [585, 362] on div "**********" at bounding box center [440, 321] width 310 height 165
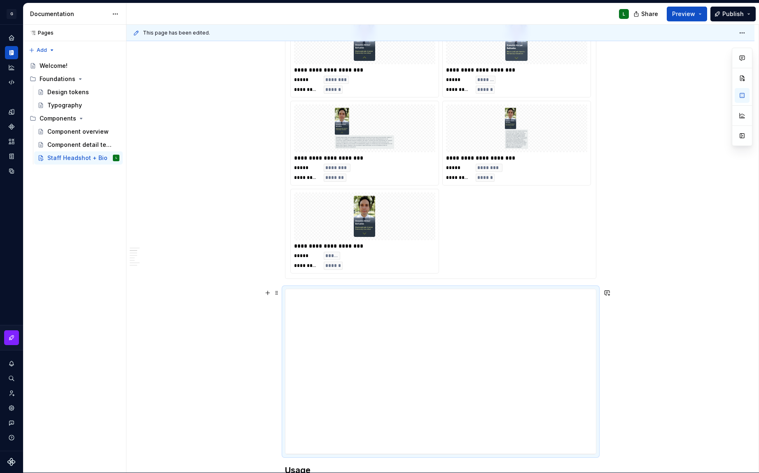
scroll to position [892, 0]
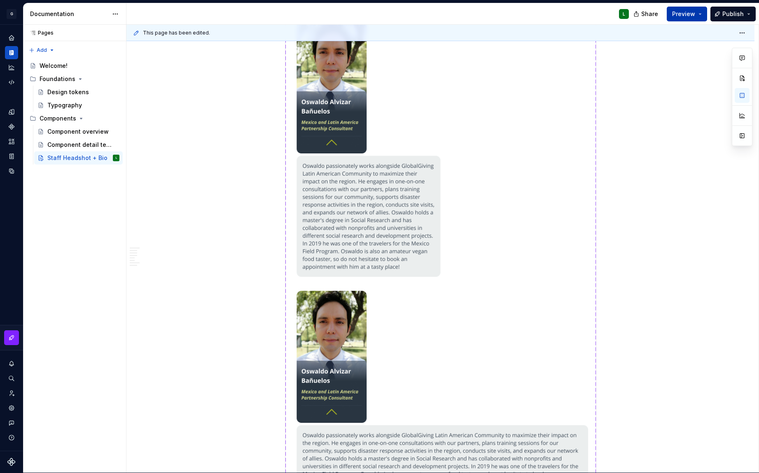
click at [701, 16] on button "Preview" at bounding box center [686, 14] width 40 height 15
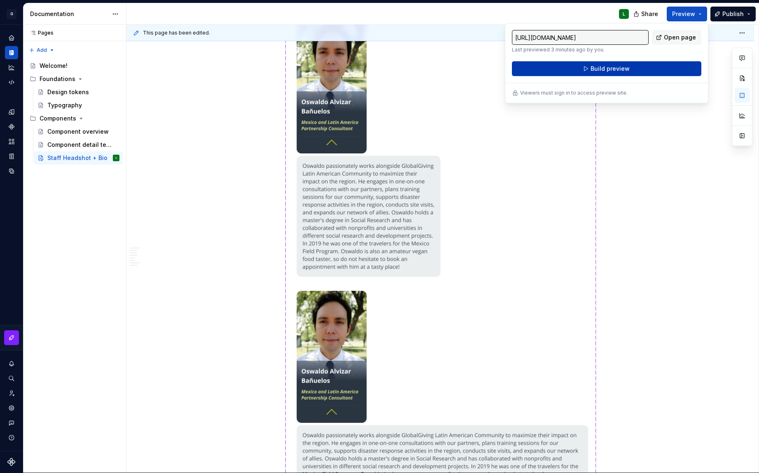
click at [643, 69] on button "Build preview" at bounding box center [606, 68] width 189 height 15
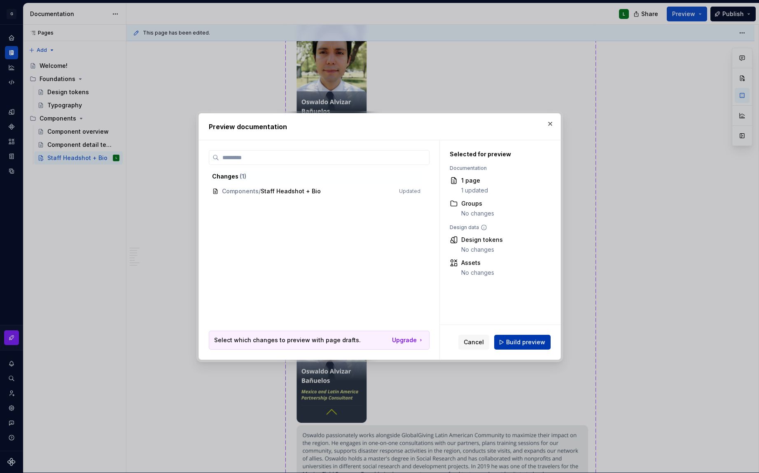
click at [520, 341] on span "Build preview" at bounding box center [525, 342] width 39 height 8
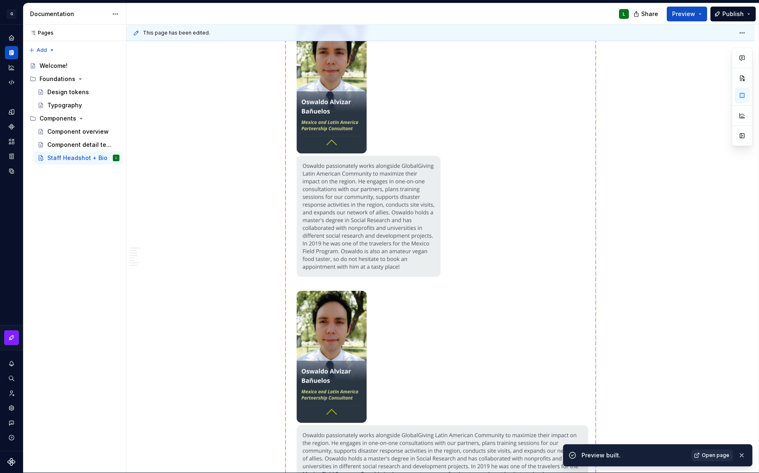
click at [713, 457] on span "Open page" at bounding box center [715, 455] width 28 height 7
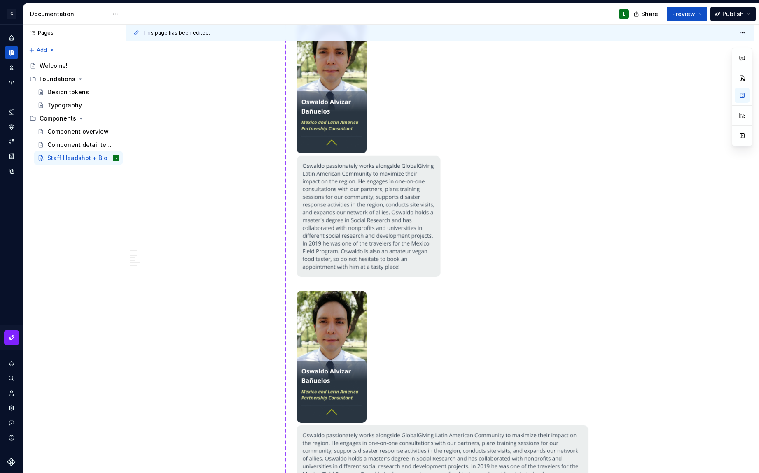
scroll to position [0, 0]
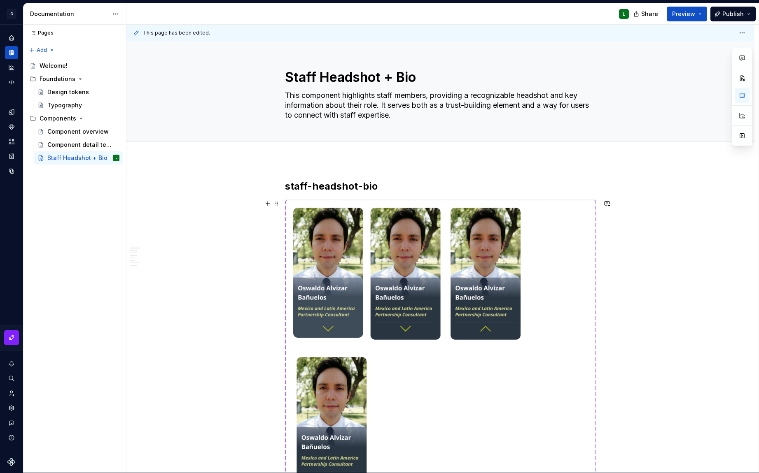
click at [347, 189] on h2 "staff-headshot-bio" at bounding box center [440, 186] width 311 height 13
click at [360, 191] on h2 "staff-headshot-bio" at bounding box center [440, 186] width 311 height 13
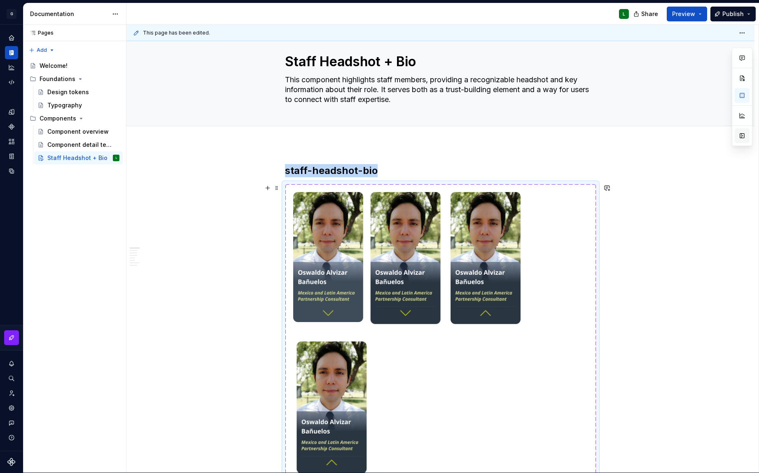
scroll to position [16, 0]
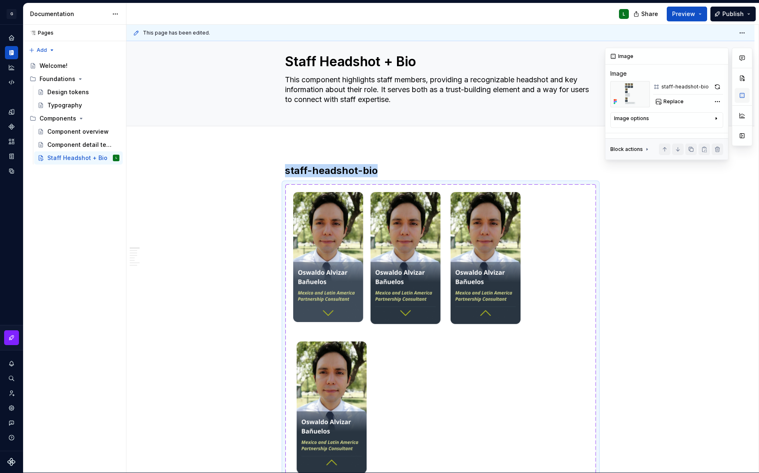
click at [744, 95] on button "button" at bounding box center [741, 95] width 15 height 15
click at [720, 103] on div "Comments Open comments No comments yet Select ‘Comment’ from the block context …" at bounding box center [678, 104] width 147 height 112
click at [719, 55] on div "Comments Open comments No comments yet Select ‘Comment’ from the block context …" at bounding box center [678, 104] width 147 height 112
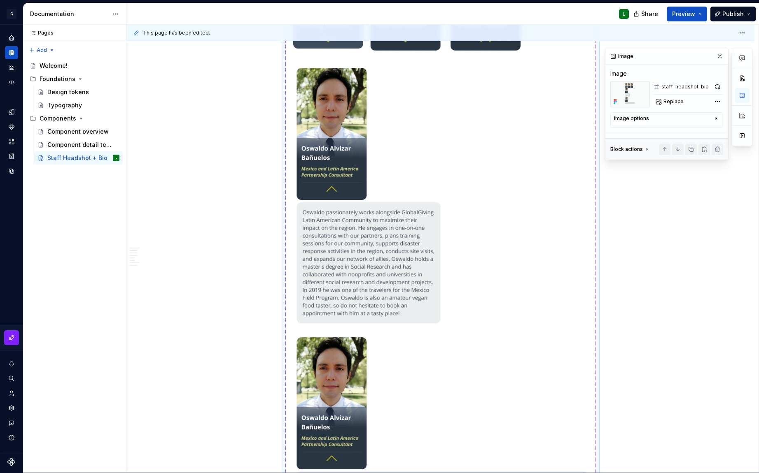
scroll to position [290, 0]
click at [719, 152] on button "button" at bounding box center [717, 150] width 12 height 12
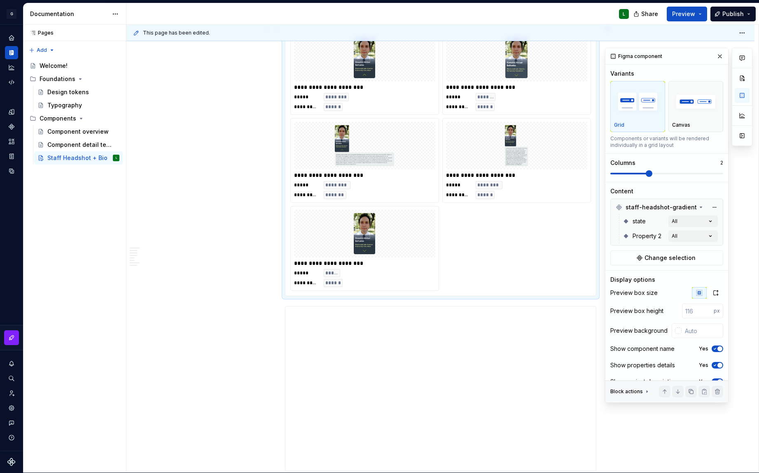
type textarea "*"
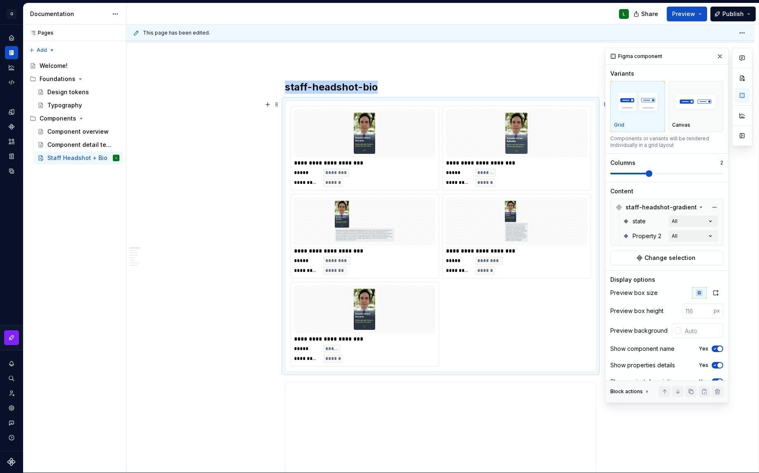
scroll to position [0, 0]
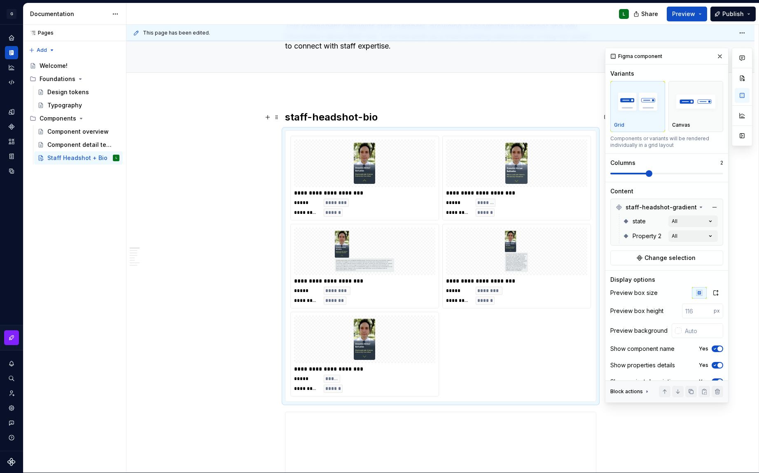
click at [349, 115] on h2 "staff-headshot-bio" at bounding box center [440, 117] width 311 height 13
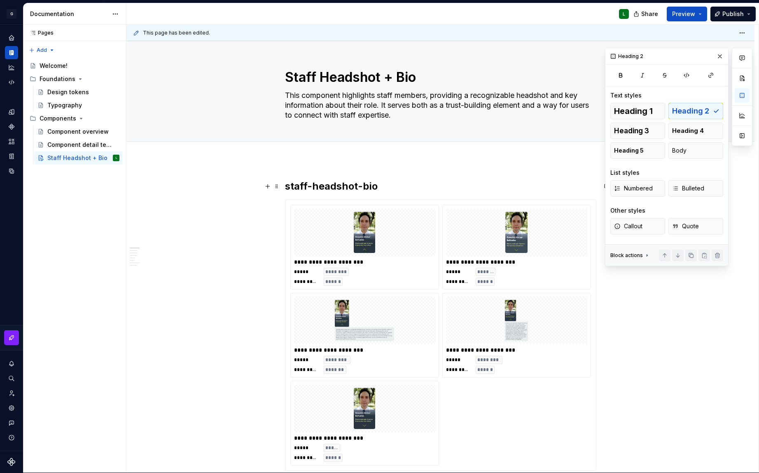
click at [382, 186] on h2 "staff-headshot-bio" at bounding box center [440, 186] width 311 height 13
click at [12, 132] on div "Components" at bounding box center [11, 126] width 13 height 13
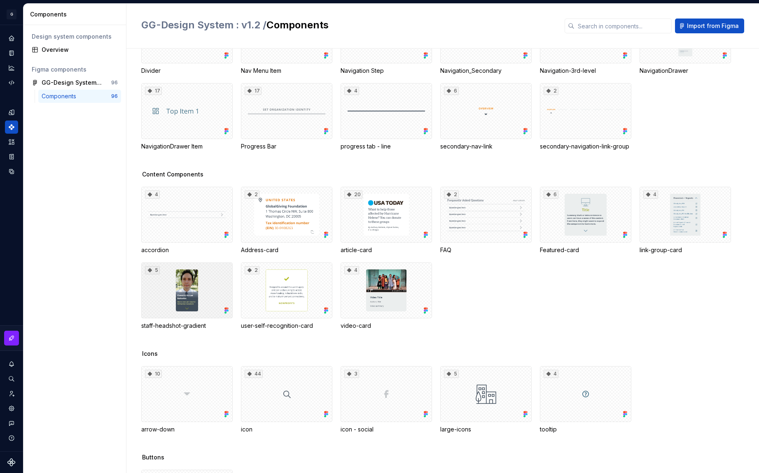
click at [205, 276] on div "5" at bounding box center [186, 291] width 91 height 56
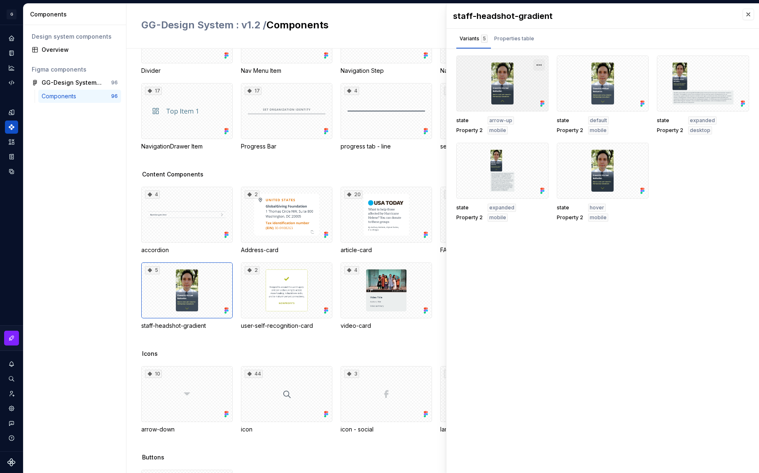
click at [539, 63] on button "button" at bounding box center [539, 65] width 12 height 12
click at [557, 38] on div "Variants 5 Properties table" at bounding box center [602, 39] width 312 height 20
click at [520, 39] on div "Properties table" at bounding box center [514, 39] width 40 height 8
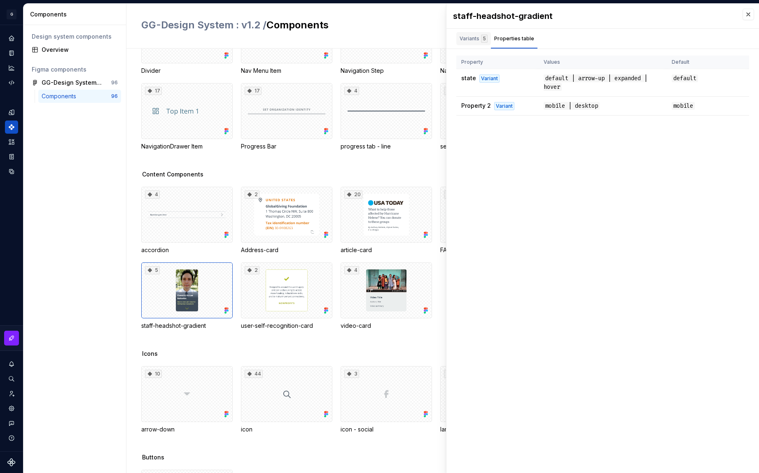
click at [475, 40] on div "Variants 5" at bounding box center [473, 39] width 28 height 8
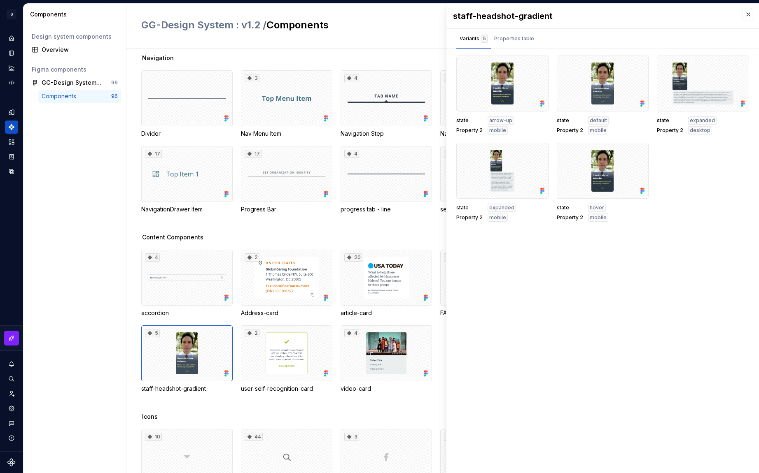
click at [289, 23] on h2 "GG-Design System : v1.2 / Components" at bounding box center [347, 25] width 413 height 13
click at [237, 23] on span "GG-Design System : v1.2 /" at bounding box center [203, 25] width 125 height 12
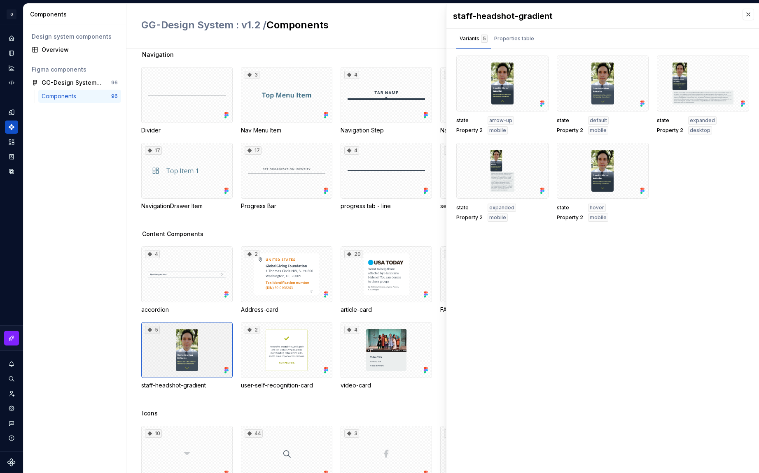
click at [193, 352] on div "5" at bounding box center [186, 350] width 91 height 56
click at [196, 346] on div "5" at bounding box center [186, 350] width 91 height 56
click at [148, 331] on icon at bounding box center [150, 330] width 7 height 7
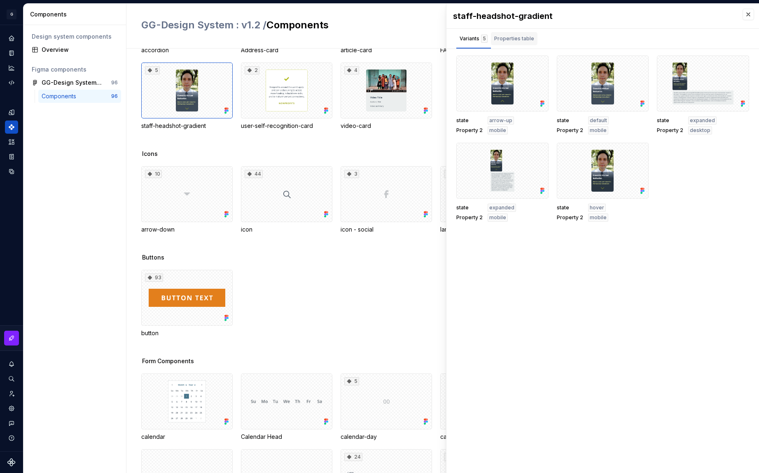
click at [520, 44] on div "Properties table" at bounding box center [514, 38] width 47 height 13
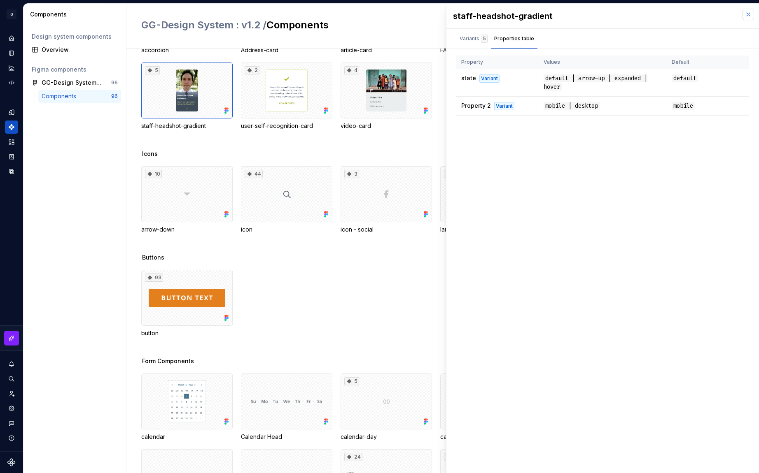
click at [747, 14] on button "button" at bounding box center [748, 15] width 12 height 12
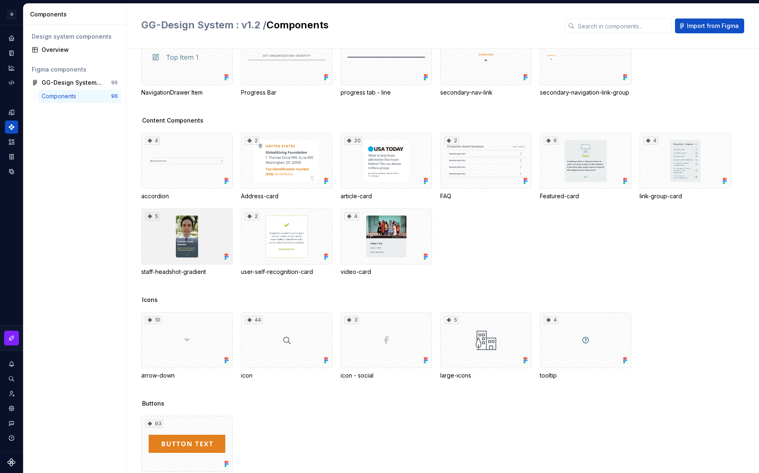
click at [211, 214] on div "5" at bounding box center [186, 237] width 91 height 56
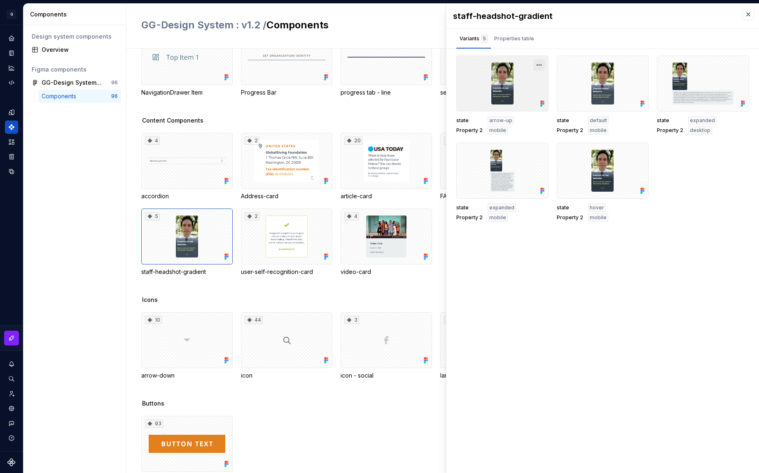
click at [542, 65] on button "button" at bounding box center [539, 65] width 12 height 12
click at [644, 65] on button "button" at bounding box center [639, 65] width 12 height 12
click at [640, 152] on button "button" at bounding box center [639, 153] width 12 height 12
click at [645, 299] on div "staff-headshot-gradient Variants 5 Properties table state arrow-up Property 2 m…" at bounding box center [602, 239] width 312 height 470
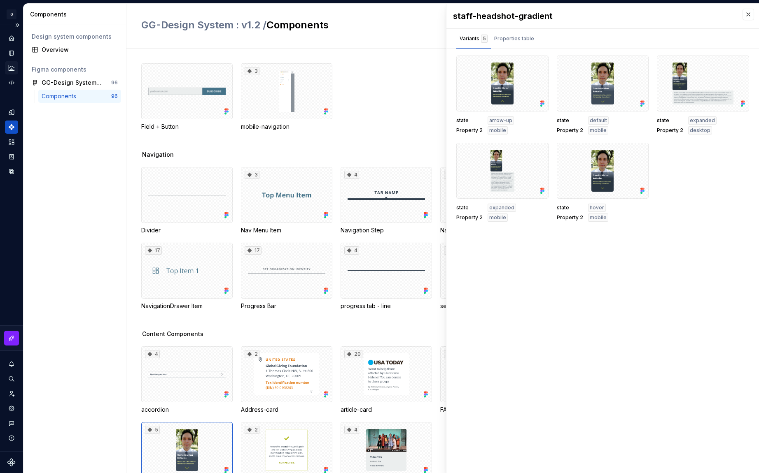
click at [14, 69] on icon "Analytics" at bounding box center [11, 67] width 7 height 7
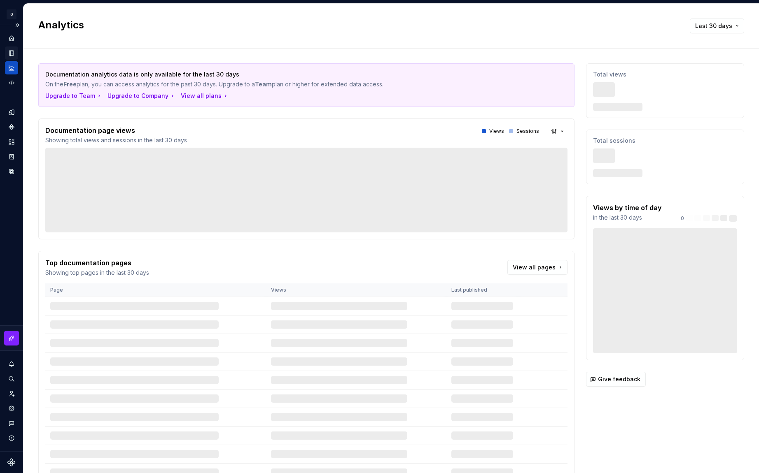
click at [10, 54] on icon "Documentation" at bounding box center [11, 53] width 4 height 5
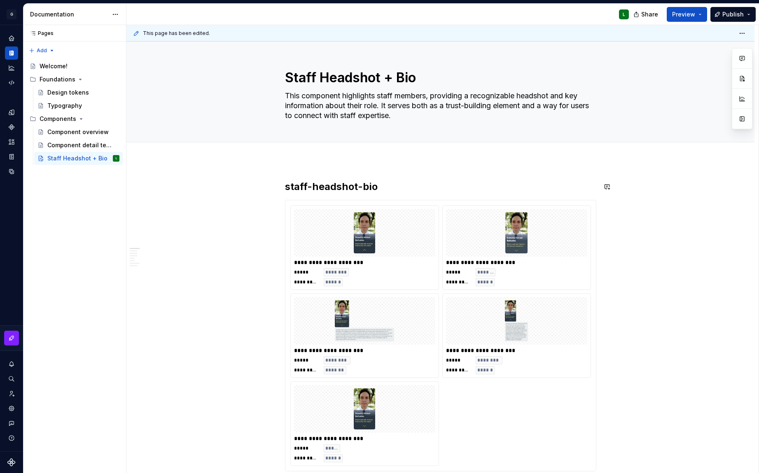
type textarea "*"
click at [373, 185] on h2 "staff-headshot-bio" at bounding box center [440, 186] width 311 height 13
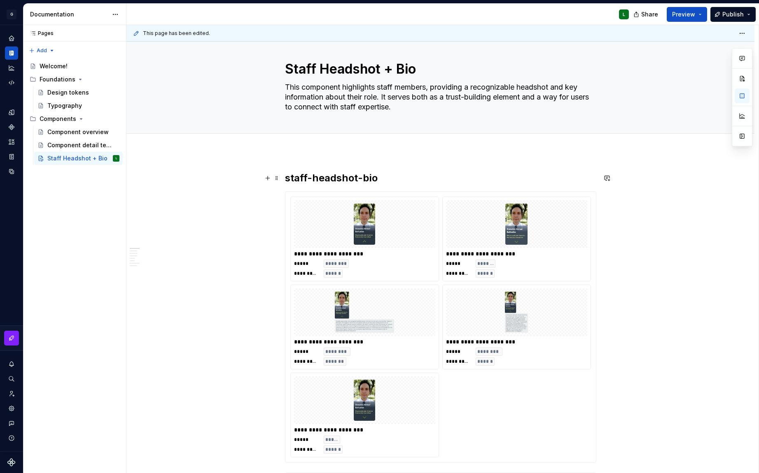
scroll to position [10, 0]
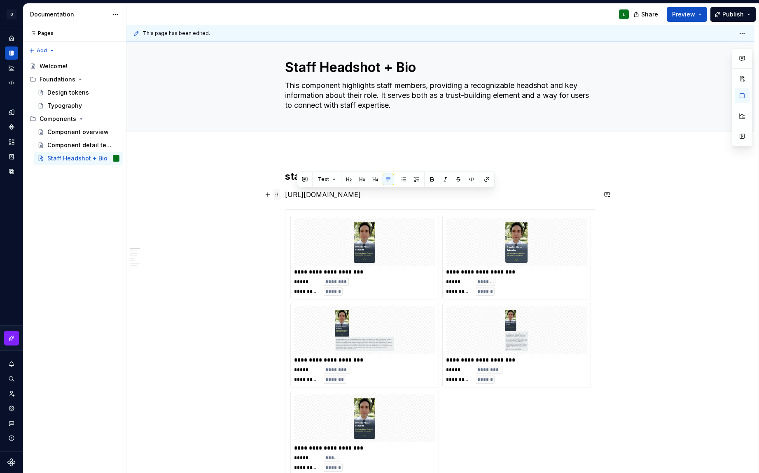
drag, startPoint x: 362, startPoint y: 227, endPoint x: 277, endPoint y: 196, distance: 90.0
click at [328, 200] on p "https://app.supernova.io/460375-globalgiving/497037-global-giving-design-system…" at bounding box center [440, 195] width 311 height 10
drag, startPoint x: 349, startPoint y: 227, endPoint x: 270, endPoint y: 187, distance: 87.6
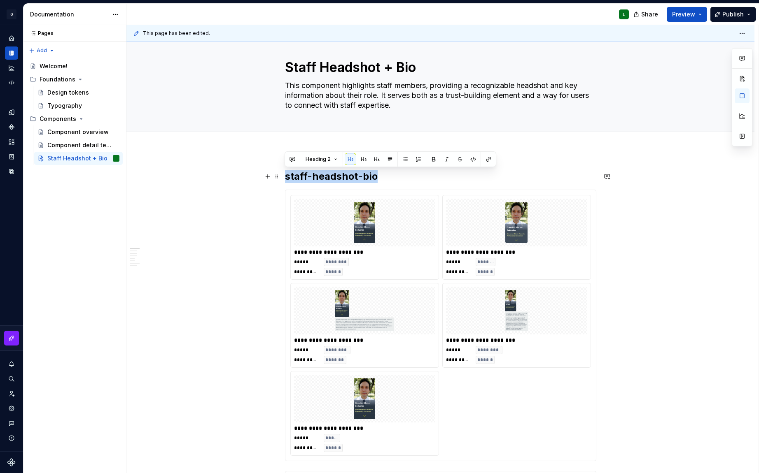
drag, startPoint x: 380, startPoint y: 177, endPoint x: 280, endPoint y: 175, distance: 100.5
click at [485, 157] on button "button" at bounding box center [488, 160] width 12 height 12
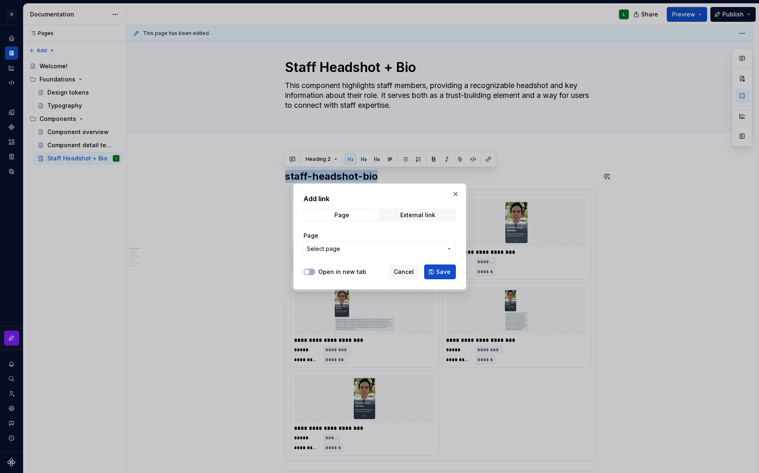
click at [407, 248] on span "Select page" at bounding box center [375, 249] width 136 height 8
click at [406, 213] on div "Add link Page External link Page Select page Open in new tab Cancel Save" at bounding box center [379, 236] width 759 height 473
click at [407, 214] on div "External link" at bounding box center [417, 215] width 35 height 7
click at [371, 255] on input "URL" at bounding box center [379, 249] width 152 height 15
paste input "https://app.supernova.io/460375-globalgiving/497037-global-giving-design-system…"
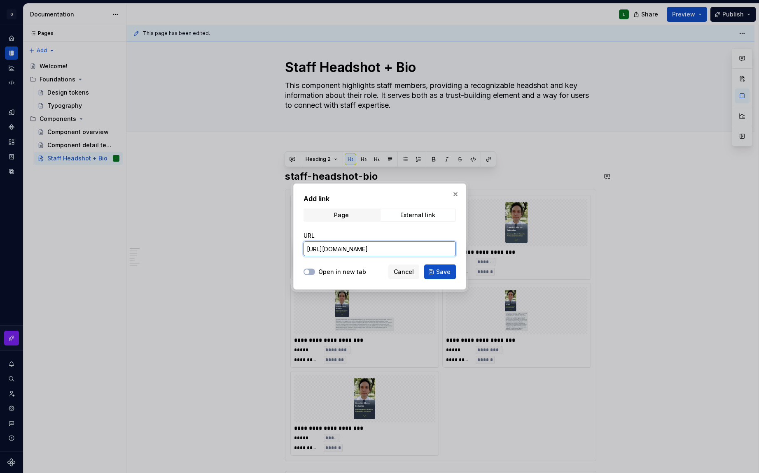
scroll to position [0, 676]
type input "https://app.supernova.io/460375-globalgiving/497037-global-giving-design-system…"
click at [313, 271] on button "Open in new tab" at bounding box center [309, 272] width 12 height 7
click at [440, 270] on span "Save" at bounding box center [443, 272] width 14 height 8
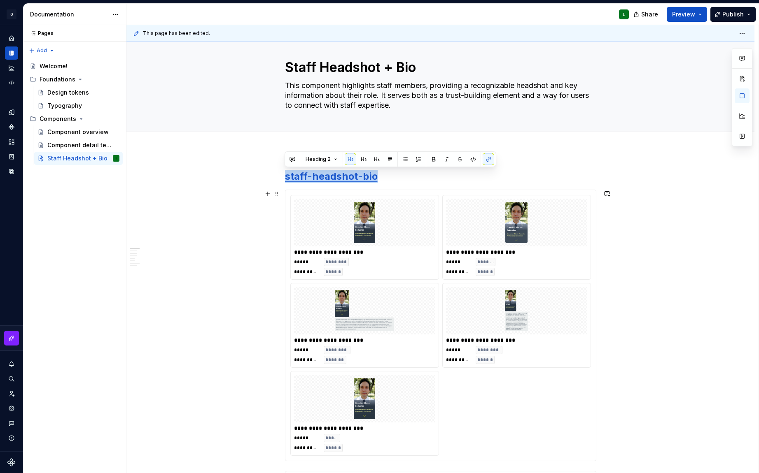
click at [729, 17] on span "Publish" at bounding box center [732, 14] width 21 height 8
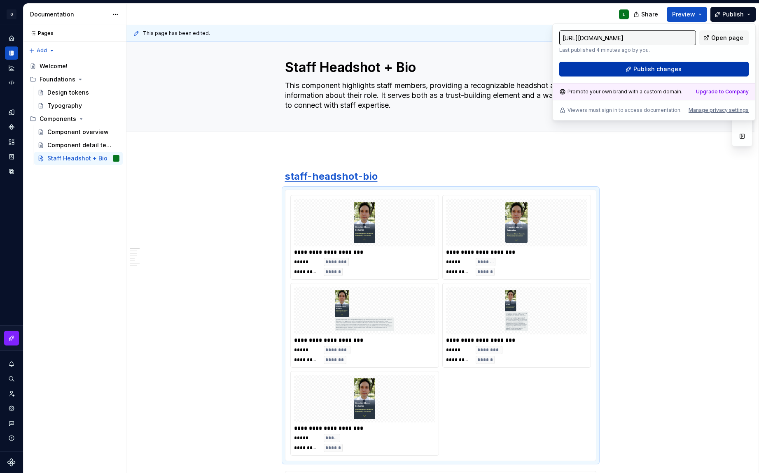
click at [655, 68] on span "Publish changes" at bounding box center [657, 69] width 48 height 8
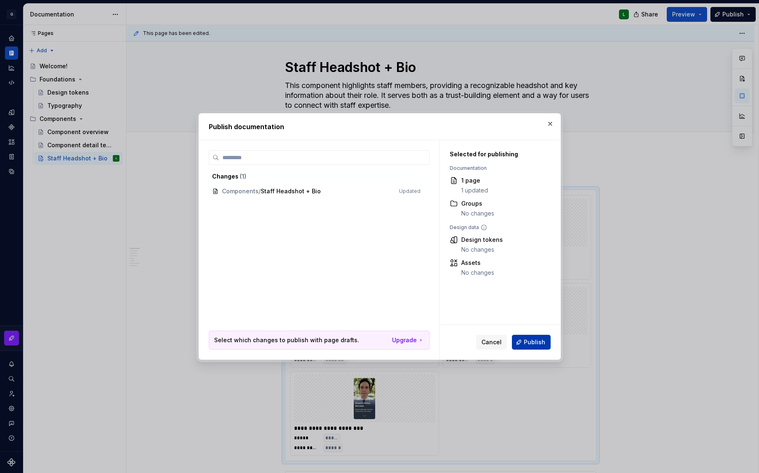
click at [538, 346] on span "Publish" at bounding box center [534, 342] width 21 height 8
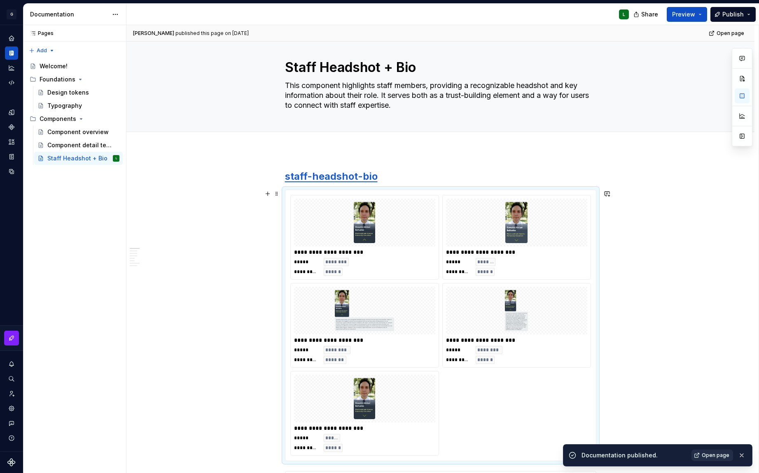
click at [717, 453] on span "Open page" at bounding box center [715, 455] width 28 height 7
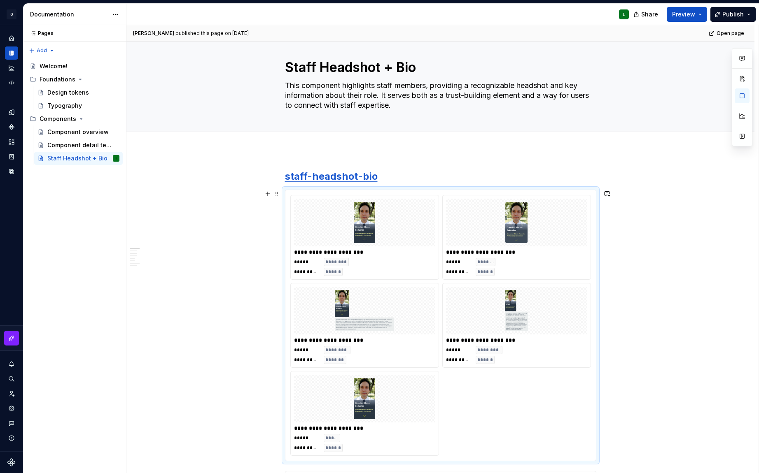
scroll to position [10, 0]
type textarea "*"
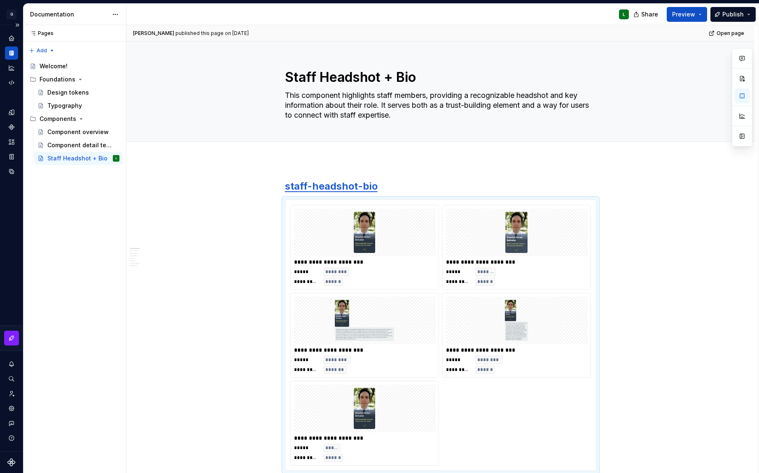
scroll to position [0, 0]
click at [9, 39] on icon "Home" at bounding box center [11, 37] width 5 height 5
